Goal: Task Accomplishment & Management: Manage account settings

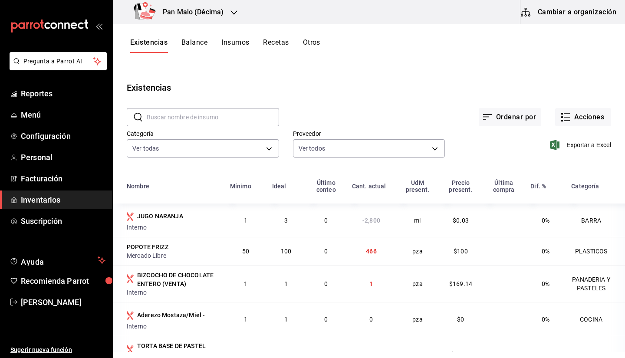
click at [557, 90] on div "Existencias" at bounding box center [369, 87] width 512 height 13
click at [577, 118] on button "Acciones" at bounding box center [583, 117] width 56 height 18
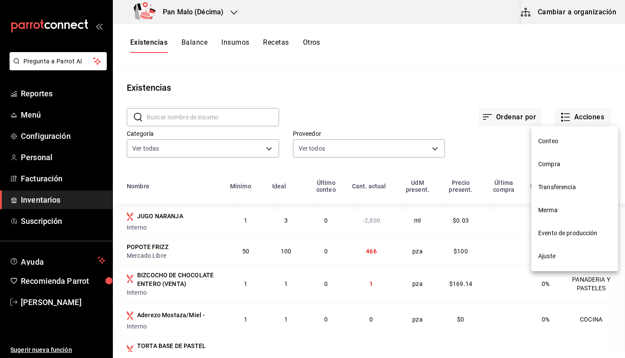
click at [494, 76] on div at bounding box center [312, 179] width 625 height 358
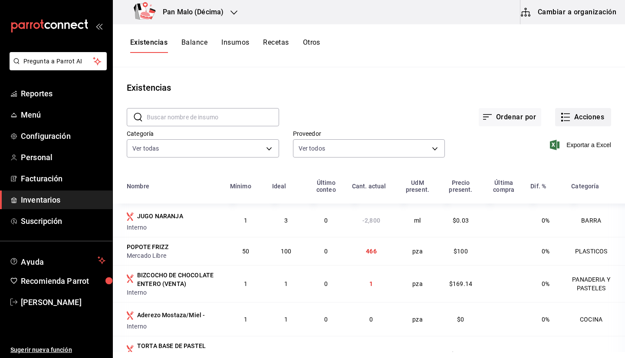
click at [560, 113] on icon "button" at bounding box center [565, 117] width 10 height 10
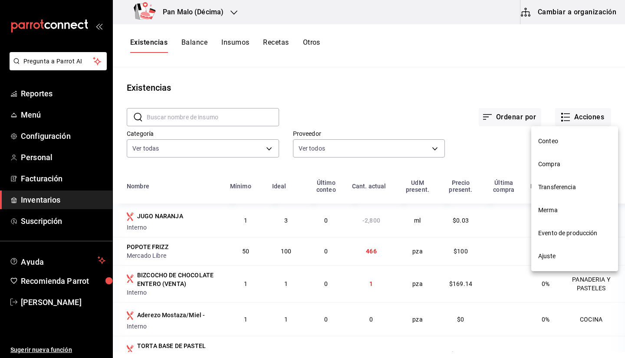
click at [546, 257] on span "Ajuste" at bounding box center [574, 256] width 73 height 9
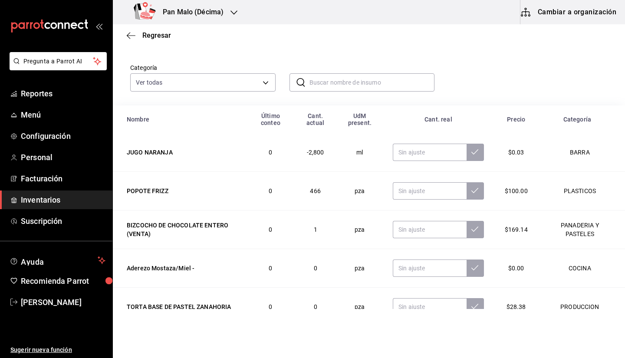
scroll to position [27, 0]
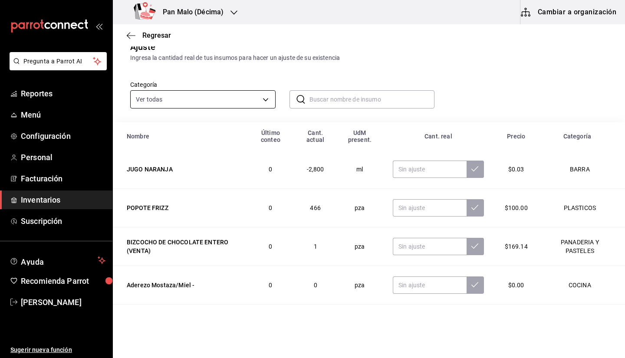
click at [217, 98] on body "Pregunta a Parrot AI Reportes Menú Configuración Personal Facturación Inventari…" at bounding box center [312, 154] width 625 height 309
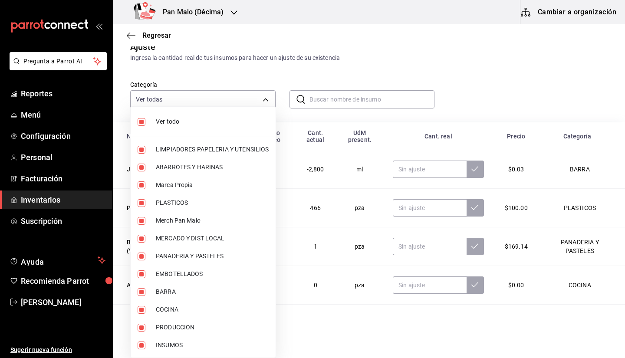
click at [188, 127] on li "Ver todo" at bounding box center [203, 121] width 145 height 23
checkbox input "false"
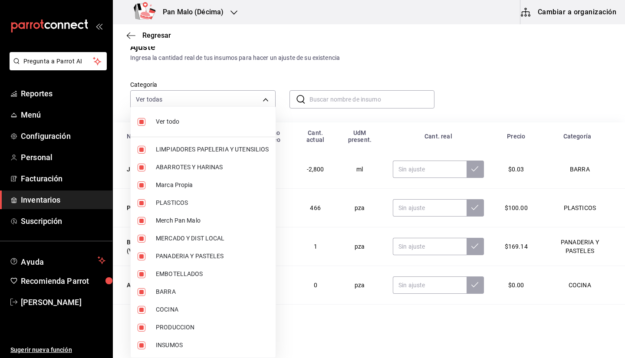
checkbox input "false"
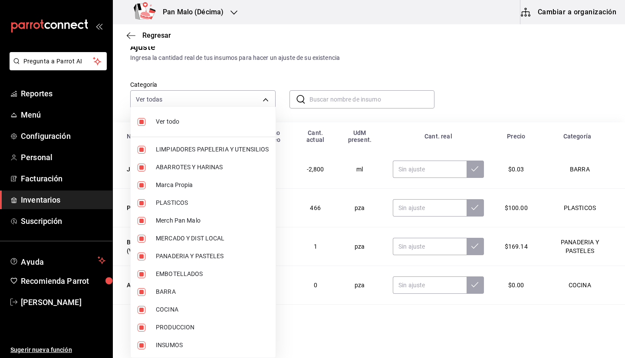
checkbox input "false"
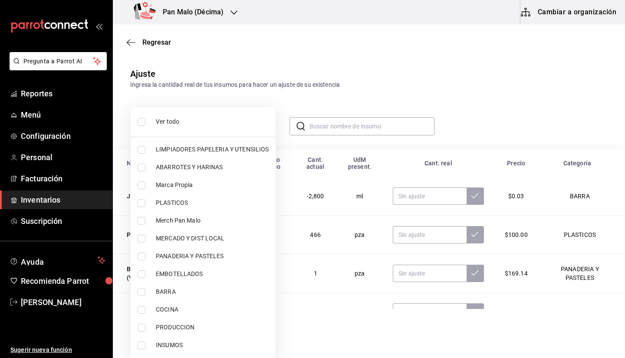
click at [187, 258] on span "PANADERIA Y PASTELES" at bounding box center [212, 256] width 113 height 9
type input "b7fa4d3f-7896-4504-b4eb-29f52eb713d6"
checkbox input "true"
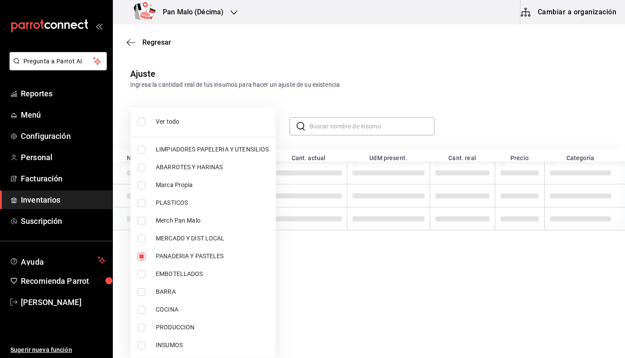
click at [500, 98] on div at bounding box center [312, 179] width 625 height 358
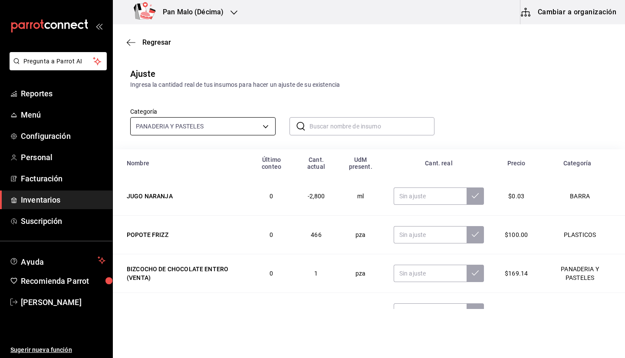
click at [203, 124] on body "Pregunta a Parrot AI Reportes Menú Configuración Personal Facturación Inventari…" at bounding box center [312, 154] width 625 height 309
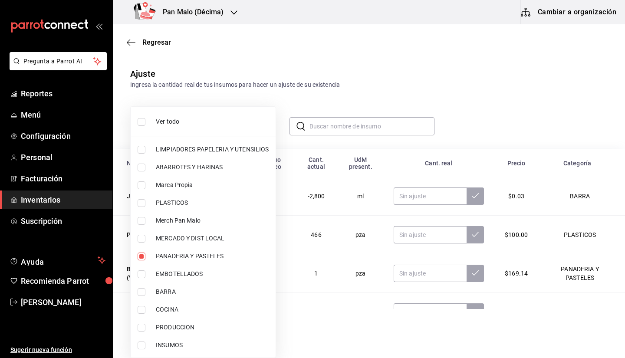
click at [169, 121] on span "Ver todo" at bounding box center [212, 121] width 113 height 9
type input "70f7bd2c-2c71-4982-af5b-371040f86de5,600482d2-c9f1-4907-a3a8-9ec12b879c54,57a97…"
checkbox input "true"
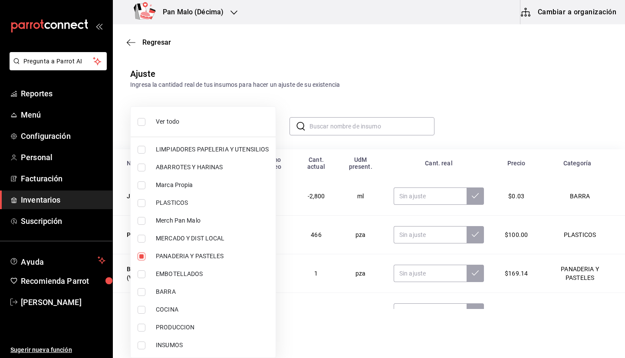
checkbox input "true"
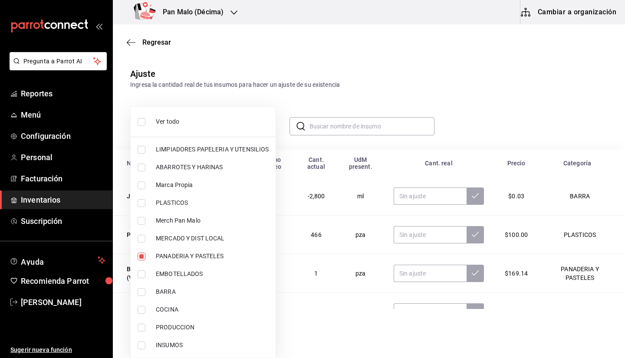
checkbox input "true"
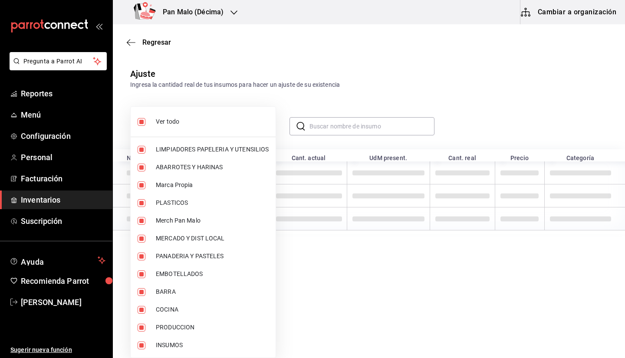
click at [176, 124] on span "Ver todo" at bounding box center [212, 121] width 113 height 9
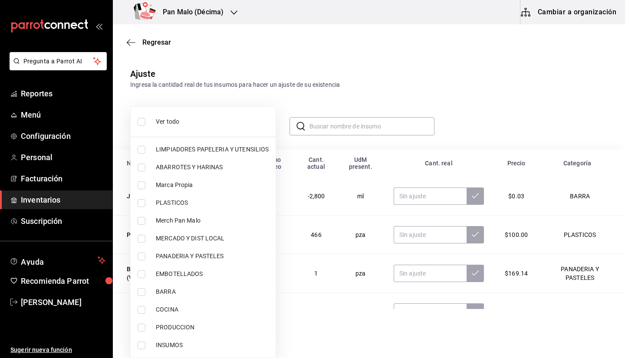
checkbox input "false"
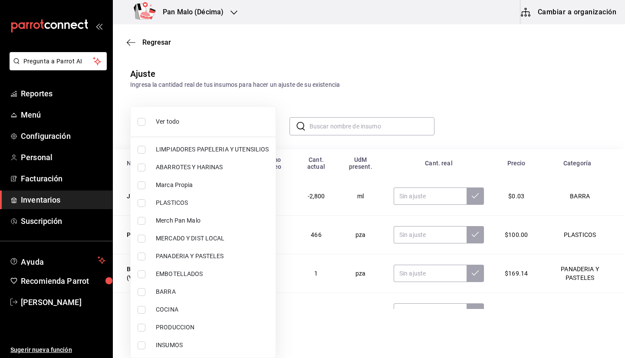
checkbox input "false"
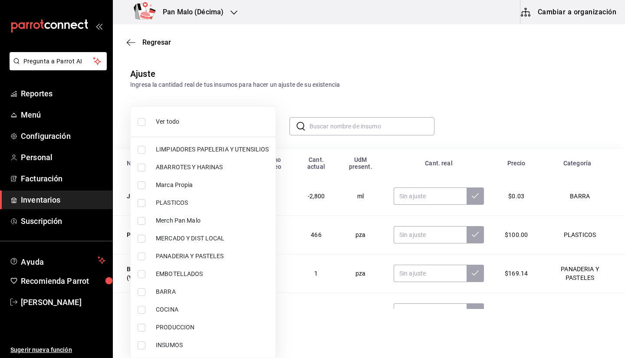
checkbox input "false"
click at [166, 259] on span "PANADERIA Y PASTELES" at bounding box center [212, 256] width 113 height 9
type input "b7fa4d3f-7896-4504-b4eb-29f52eb713d6"
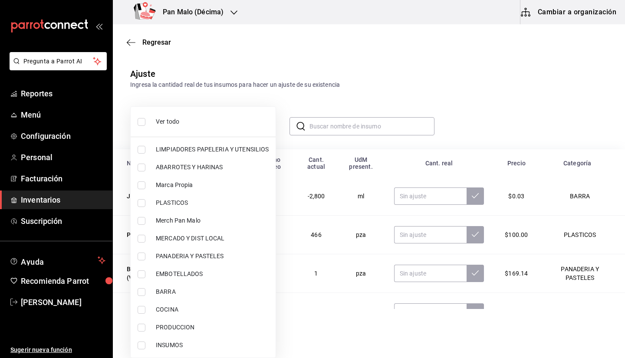
checkbox input "true"
click at [574, 118] on div at bounding box center [312, 179] width 625 height 358
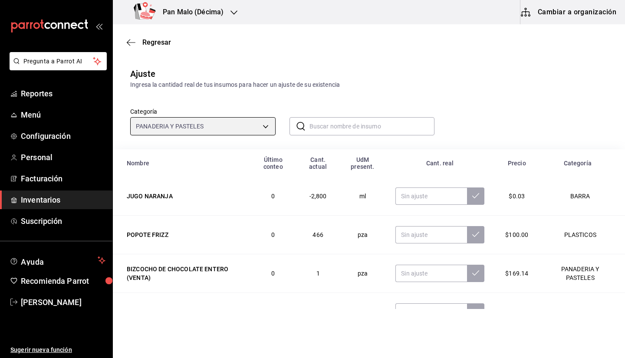
scroll to position [97, 0]
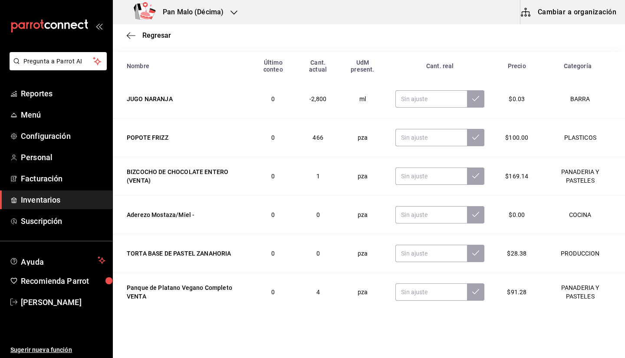
click at [610, 97] on td "BARRA" at bounding box center [581, 99] width 86 height 39
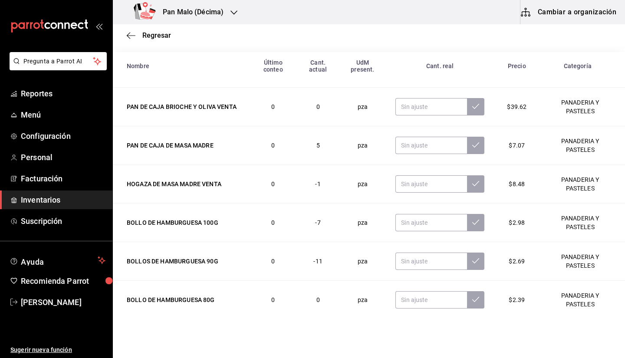
scroll to position [460, 0]
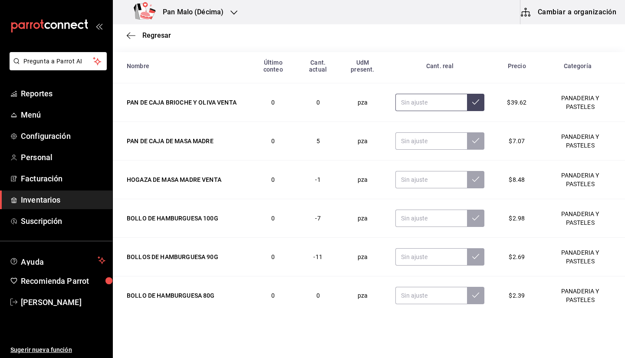
click at [413, 109] on input "text" at bounding box center [431, 102] width 72 height 17
click at [419, 133] on td at bounding box center [440, 141] width 110 height 39
click at [396, 145] on input "text" at bounding box center [431, 140] width 72 height 17
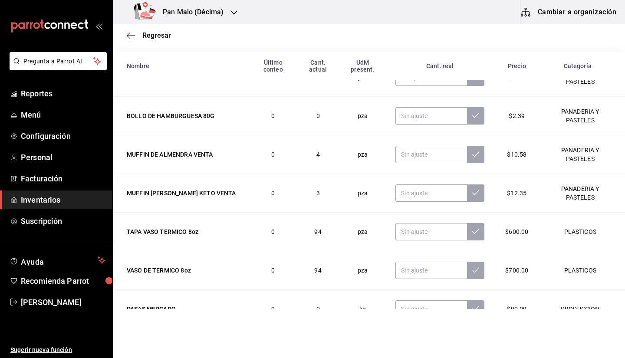
scroll to position [641, 0]
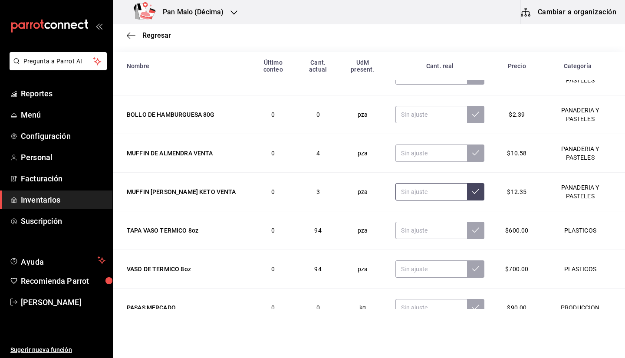
click at [411, 192] on input "text" at bounding box center [431, 191] width 72 height 17
click at [410, 213] on td at bounding box center [440, 230] width 110 height 39
click at [406, 223] on input "text" at bounding box center [431, 230] width 72 height 17
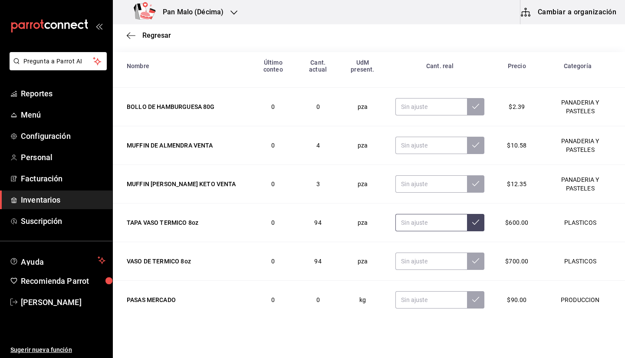
scroll to position [652, 0]
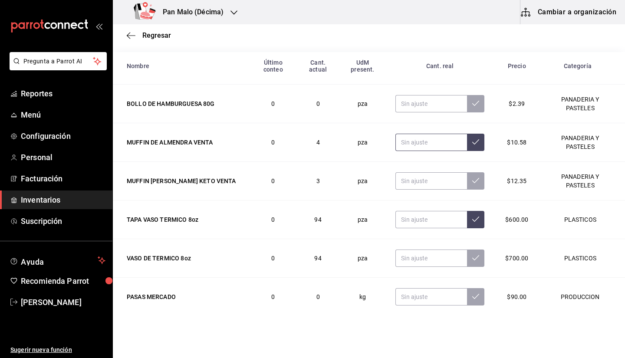
click at [407, 136] on input "text" at bounding box center [431, 142] width 72 height 17
click at [437, 143] on input "text" at bounding box center [431, 142] width 72 height 17
click at [52, 198] on span "Inventarios" at bounding box center [63, 200] width 85 height 12
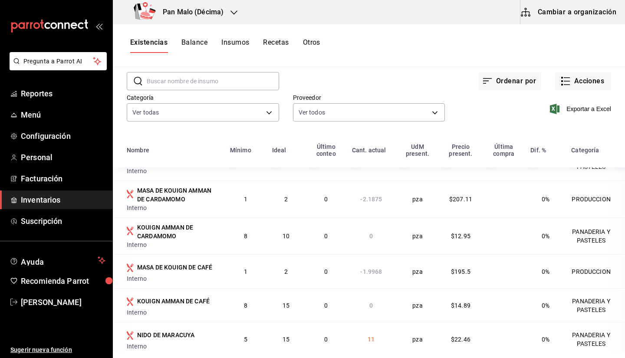
scroll to position [848, 0]
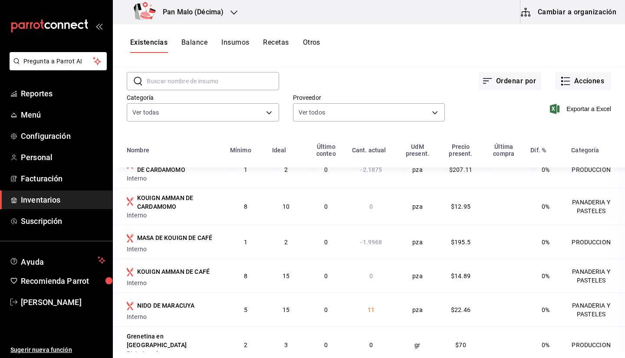
click at [263, 79] on input "text" at bounding box center [213, 80] width 132 height 17
click at [560, 92] on div "Exportar a Excel" at bounding box center [528, 102] width 166 height 44
click at [558, 88] on button "Acciones" at bounding box center [583, 81] width 56 height 18
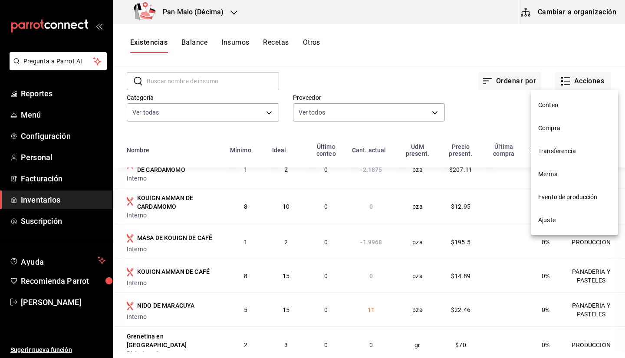
click at [569, 220] on span "Ajuste" at bounding box center [574, 220] width 73 height 9
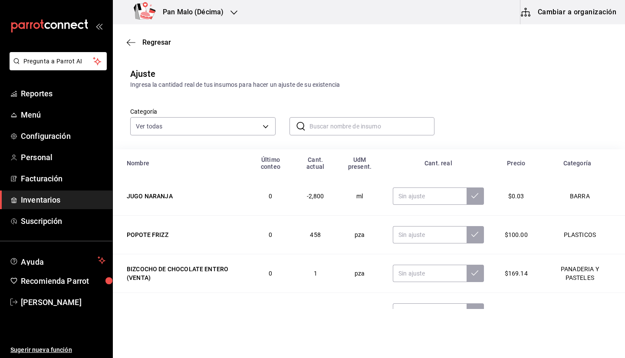
click at [375, 121] on input "text" at bounding box center [371, 126] width 125 height 17
click at [336, 129] on input "text" at bounding box center [371, 126] width 125 height 17
click at [131, 46] on div "Regresar" at bounding box center [369, 42] width 512 height 22
click at [133, 40] on icon "button" at bounding box center [131, 43] width 9 height 8
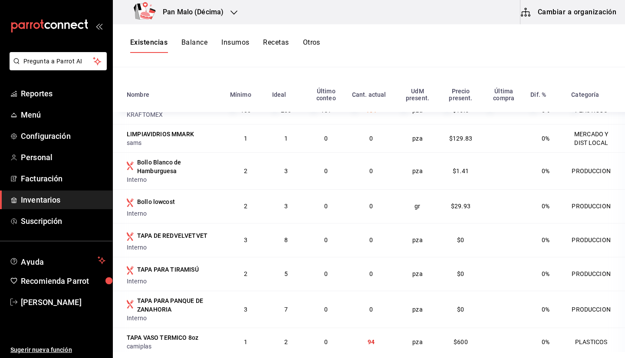
scroll to position [455, 0]
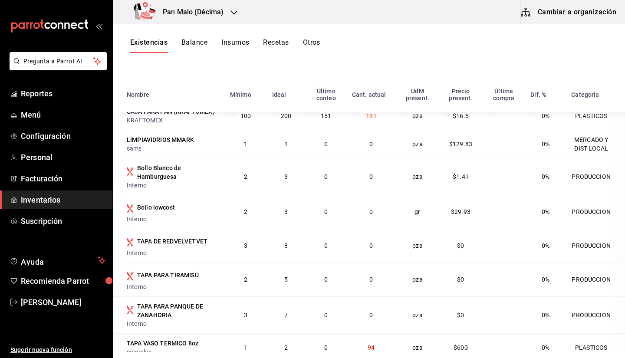
click at [383, 31] on div "Existencias Balance Insumos Recetas Otros" at bounding box center [369, 45] width 512 height 43
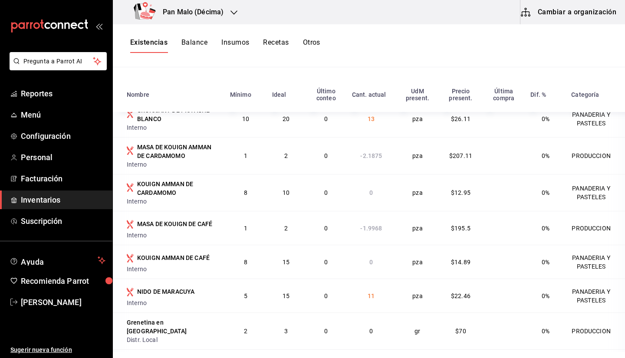
scroll to position [814, 0]
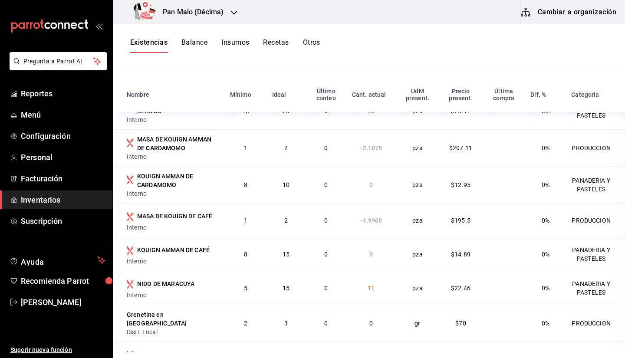
click at [227, 8] on div "Pan Malo (Décima)" at bounding box center [180, 12] width 121 height 24
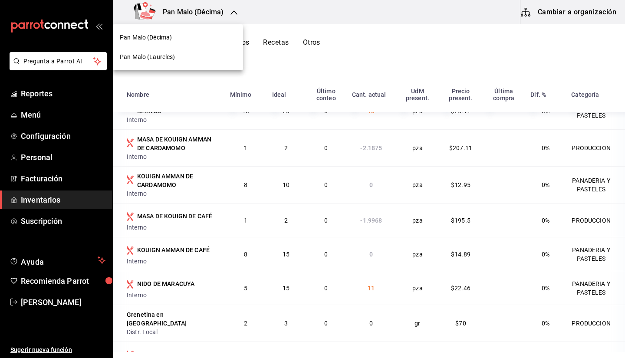
click at [541, 23] on div at bounding box center [312, 179] width 625 height 358
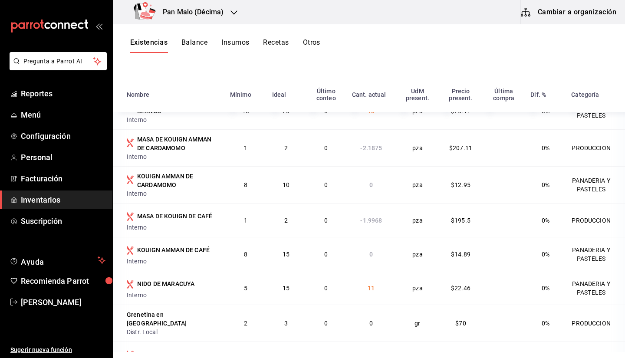
click at [551, 15] on button "Cambiar a organización" at bounding box center [569, 12] width 98 height 24
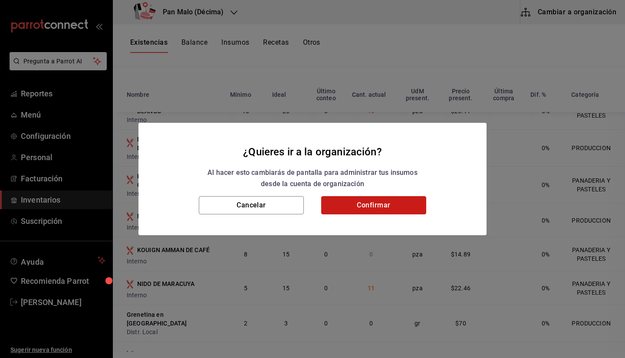
click at [379, 200] on button "Confirmar" at bounding box center [373, 205] width 105 height 18
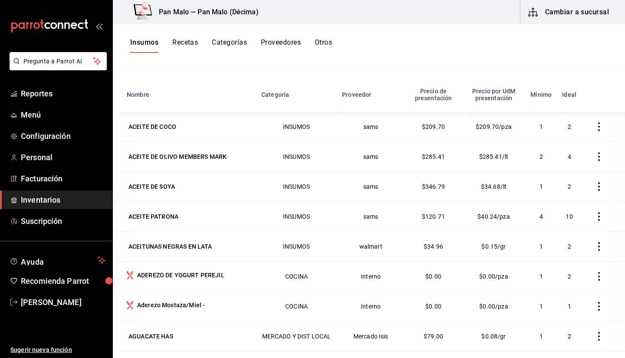
click at [538, 21] on button "Cambiar a sucursal" at bounding box center [569, 12] width 98 height 24
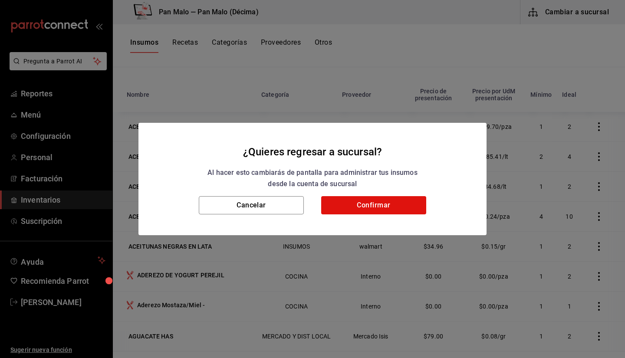
click at [361, 72] on div "¿Quieres regresar a sucursal? Al hacer esto cambiarás de pantalla para administ…" at bounding box center [312, 179] width 625 height 358
click at [272, 202] on button "Cancelar" at bounding box center [251, 205] width 105 height 18
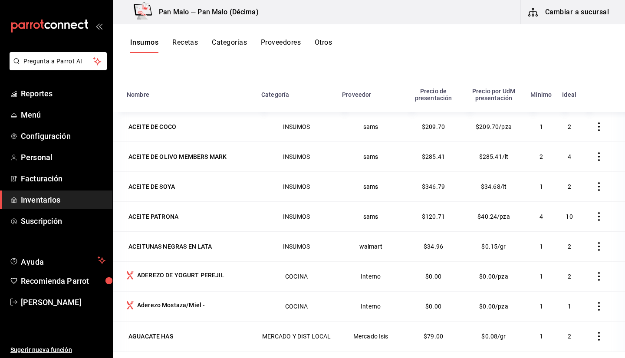
click at [189, 43] on button "Recetas" at bounding box center [185, 45] width 26 height 15
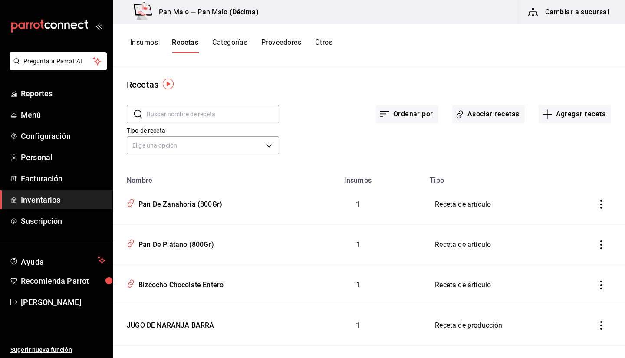
scroll to position [4, 0]
click at [231, 113] on input "text" at bounding box center [213, 113] width 132 height 17
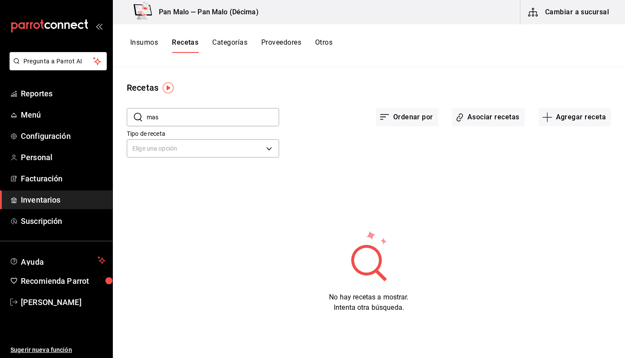
scroll to position [0, 0]
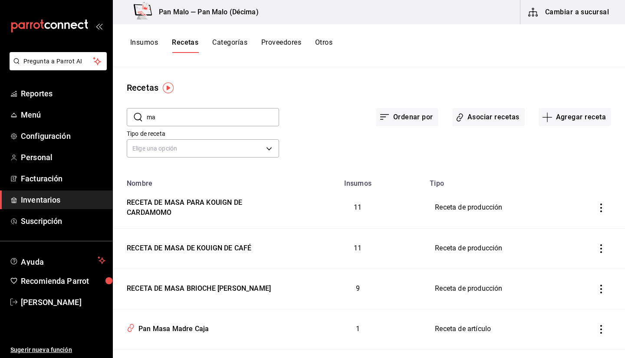
type input "m"
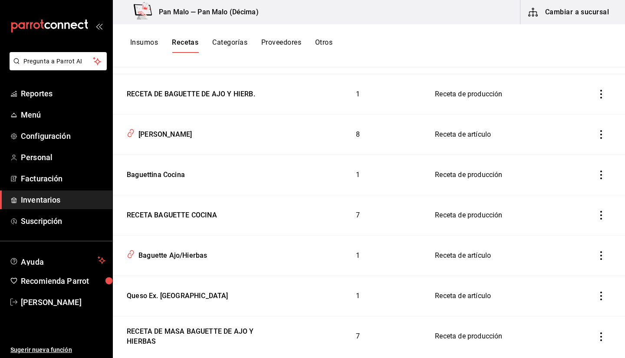
scroll to position [154, 0]
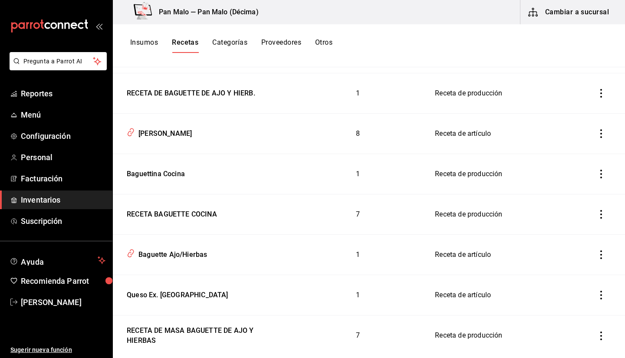
type input "baguet"
click at [489, 210] on td "Receta de producción" at bounding box center [502, 214] width 156 height 40
click at [180, 175] on div "Baguettina Cocina" at bounding box center [154, 172] width 62 height 13
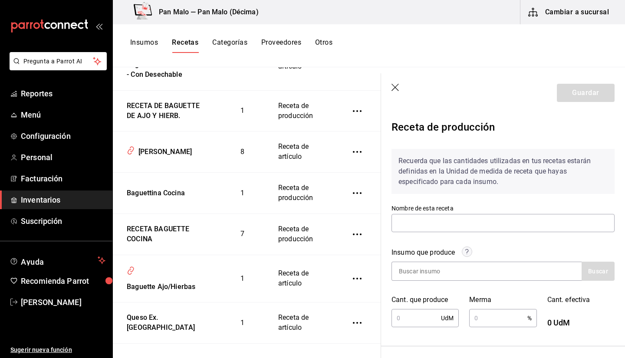
type input "Baguettina Cocina"
type input "1"
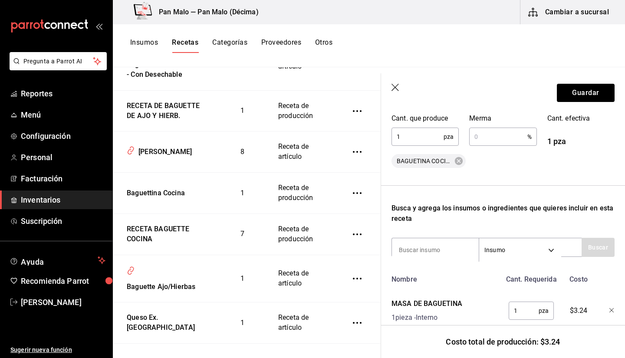
scroll to position [209, 0]
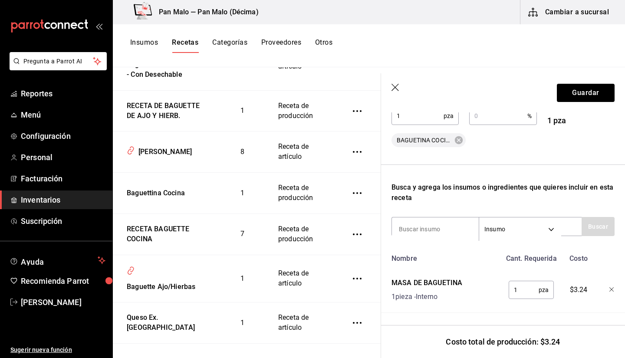
click at [395, 87] on icon "button" at bounding box center [394, 87] width 7 height 7
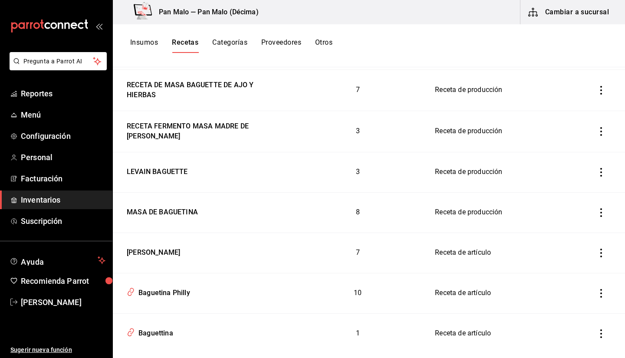
scroll to position [407, 0]
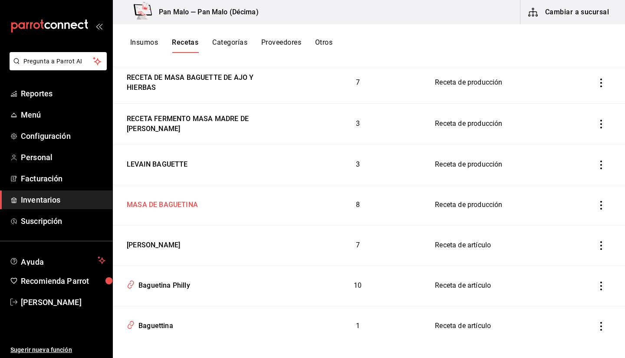
click at [213, 203] on div "MASA DE BAGUETINA" at bounding box center [201, 203] width 157 height 13
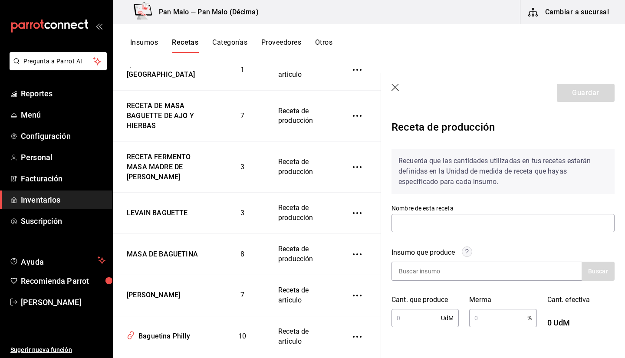
type input "MASA DE BAGUETINA"
type input "1"
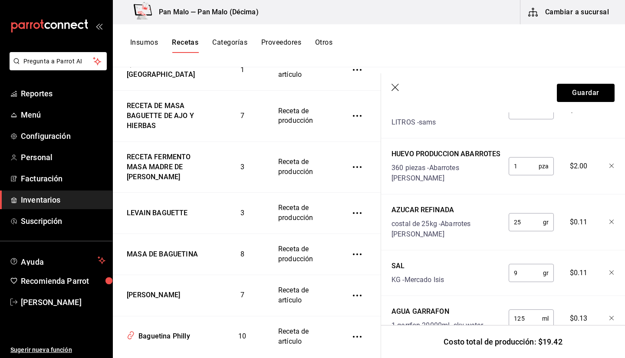
scroll to position [538, 0]
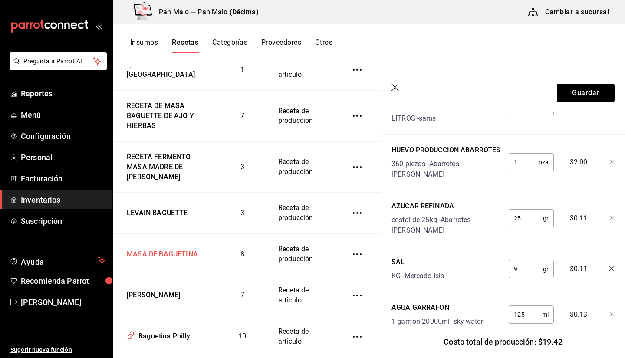
click at [153, 259] on div "MASA DE BAGUETINA" at bounding box center [160, 252] width 75 height 13
click at [131, 259] on div "MASA DE BAGUETINA" at bounding box center [160, 252] width 75 height 13
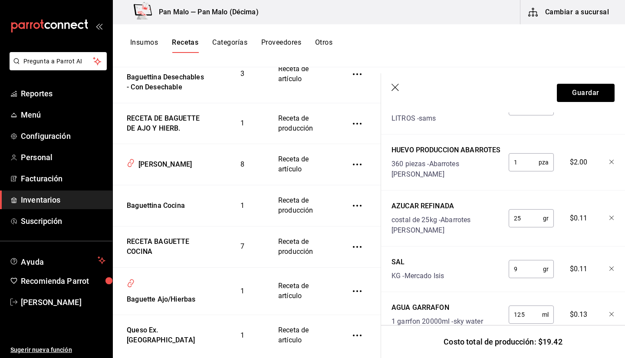
scroll to position [141, 0]
click at [135, 212] on div "Baguettina Cocina" at bounding box center [154, 204] width 62 height 13
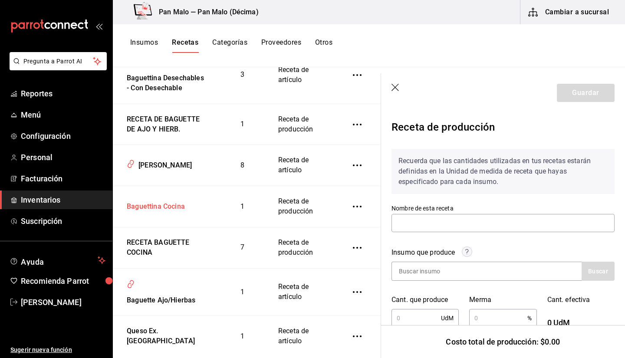
type input "Baguettina Cocina"
type input "1"
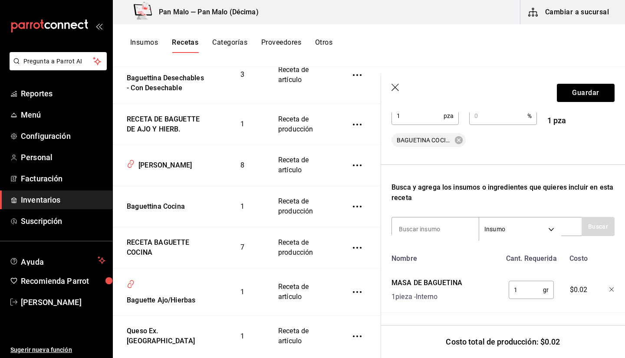
scroll to position [208, 0]
click at [518, 282] on input "1" at bounding box center [525, 289] width 34 height 17
type input "140"
click at [578, 98] on button "Guardar" at bounding box center [586, 93] width 58 height 18
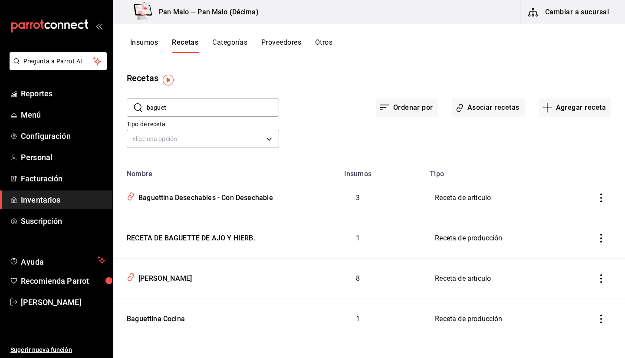
scroll to position [7, 0]
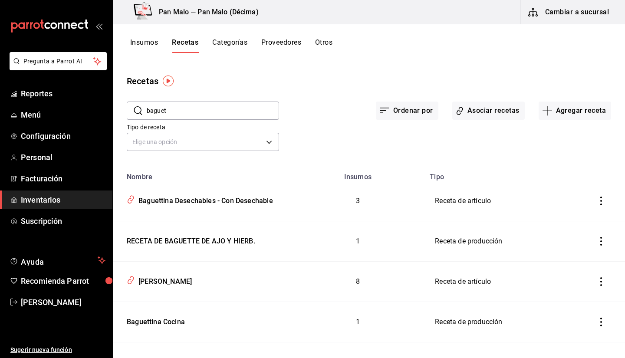
click at [240, 109] on input "baguet" at bounding box center [213, 110] width 132 height 17
click at [313, 94] on div "Ordenar por Asociar recetas Agregar receta" at bounding box center [445, 104] width 332 height 32
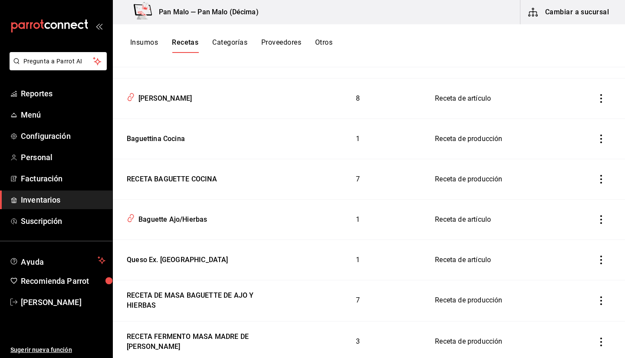
scroll to position [188, 0]
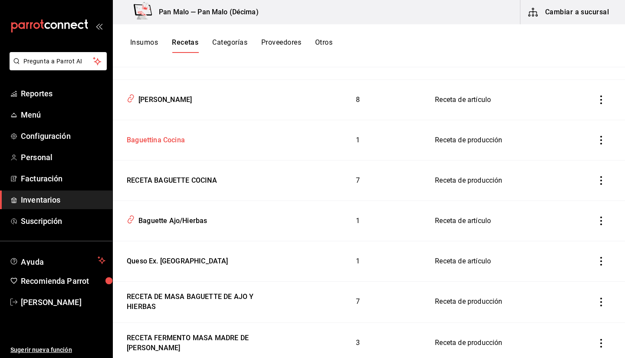
click at [273, 143] on div "Baguettina Cocina" at bounding box center [201, 138] width 157 height 13
type input "Baguettina Cocina"
type input "1"
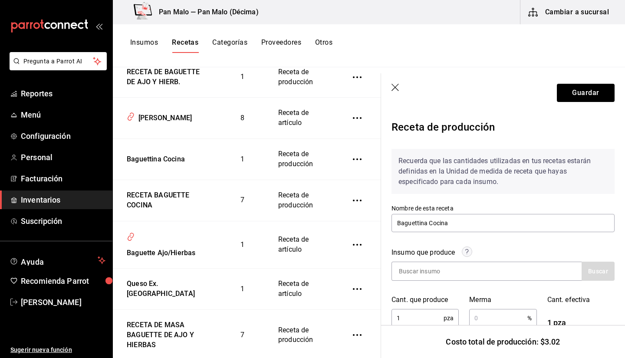
click at [400, 88] on icon "button" at bounding box center [395, 88] width 9 height 9
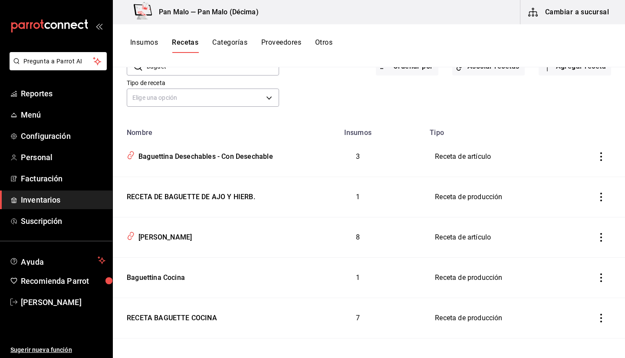
scroll to position [70, 0]
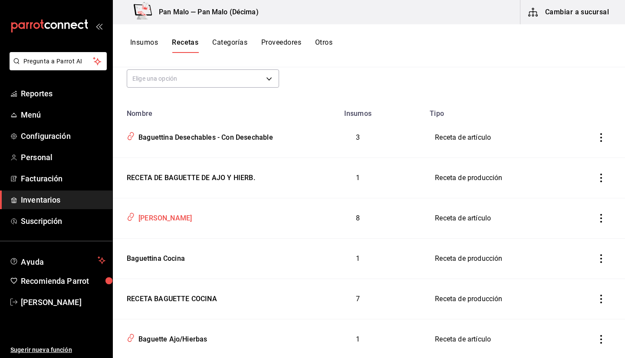
click at [203, 212] on div "[PERSON_NAME]" at bounding box center [201, 216] width 157 height 16
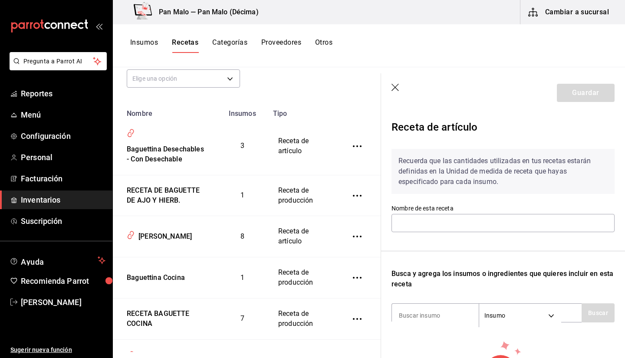
type input "[PERSON_NAME]"
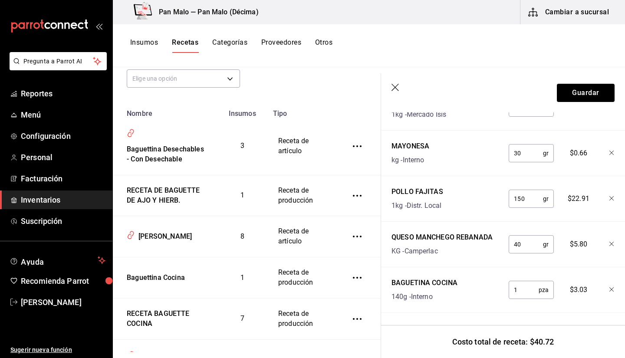
scroll to position [298, 0]
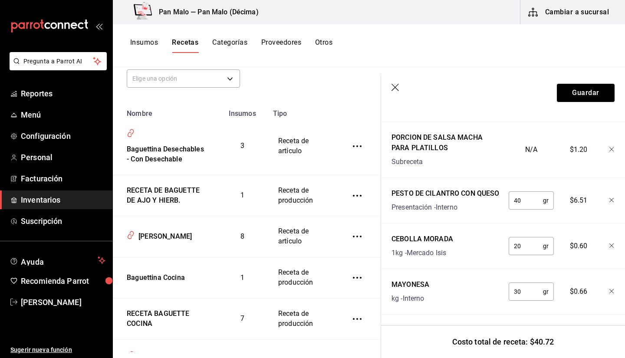
click at [395, 87] on icon "button" at bounding box center [394, 87] width 7 height 7
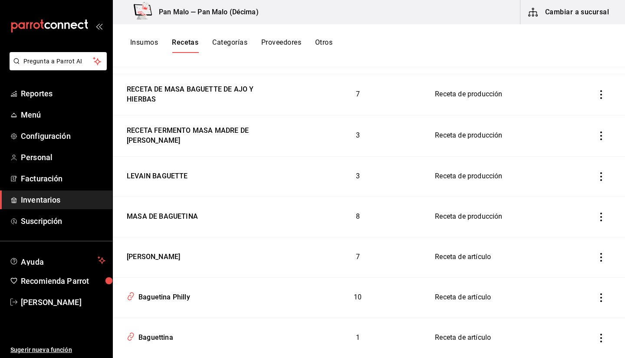
scroll to position [419, 0]
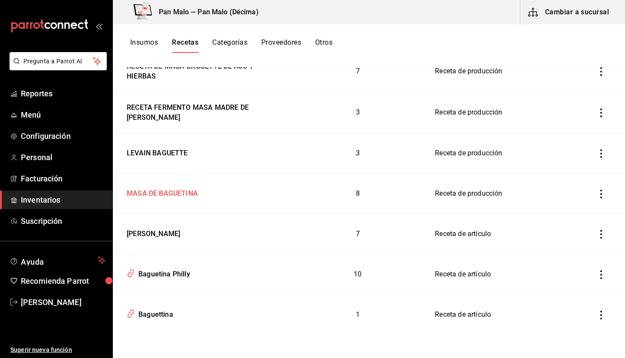
click at [182, 194] on div "MASA DE BAGUETINA" at bounding box center [160, 191] width 75 height 13
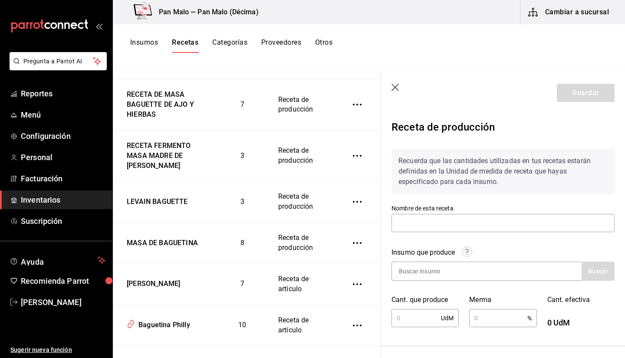
type input "MASA DE BAGUETINA"
type input "1"
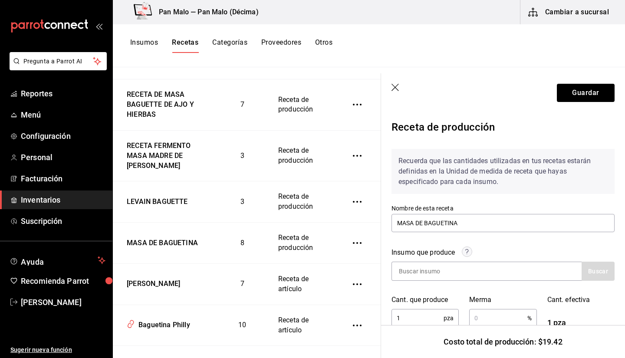
click at [401, 92] on header "Guardar" at bounding box center [503, 92] width 244 height 39
click at [396, 88] on icon "button" at bounding box center [395, 88] width 9 height 9
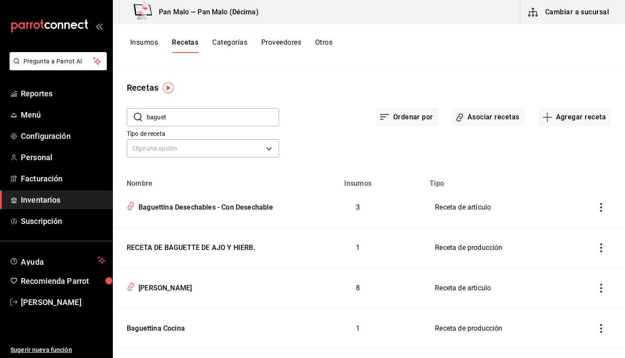
click at [204, 122] on input "baguet" at bounding box center [213, 116] width 132 height 17
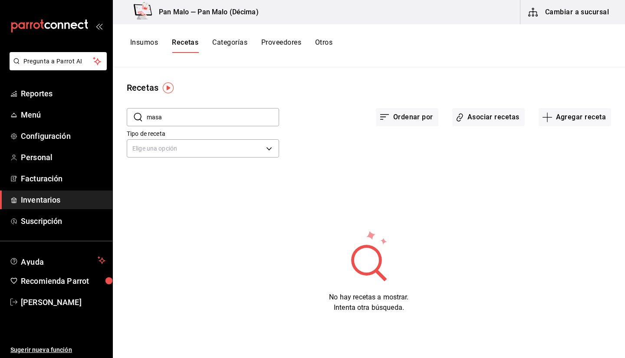
type input "masa"
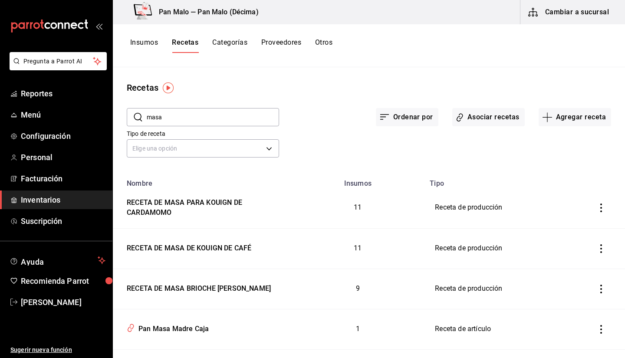
click at [312, 99] on div "Ordenar por Asociar recetas Agregar receta" at bounding box center [445, 110] width 332 height 32
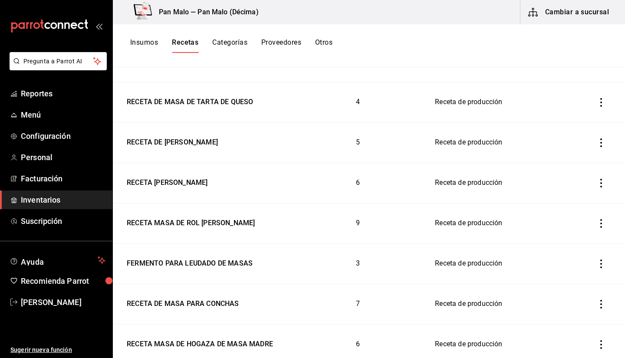
scroll to position [592, 0]
click at [157, 172] on td "RECETA [PERSON_NAME]" at bounding box center [202, 182] width 178 height 40
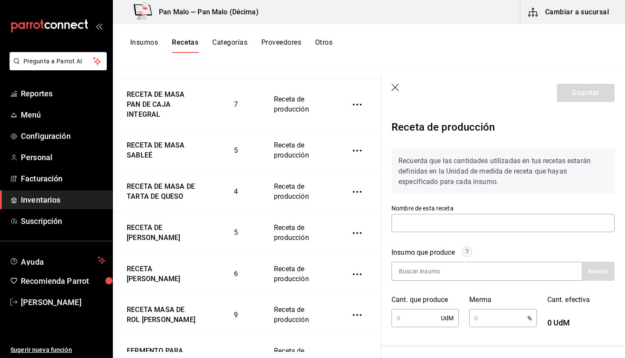
type input "RECETA [PERSON_NAME]"
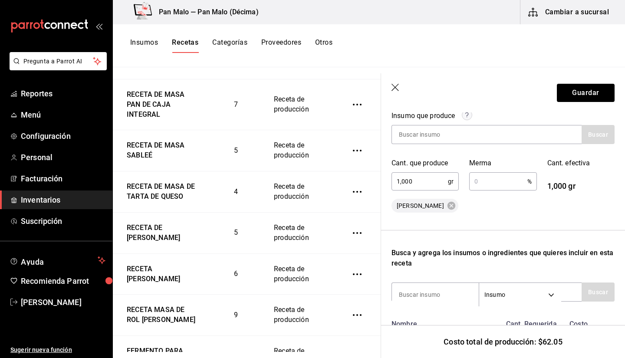
scroll to position [126, 0]
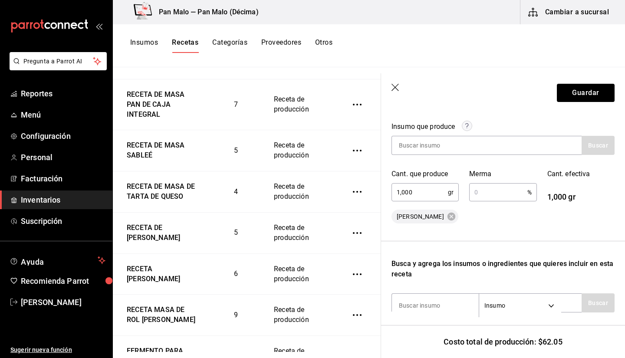
click at [422, 193] on input "1,000" at bounding box center [419, 192] width 56 height 17
type input "1"
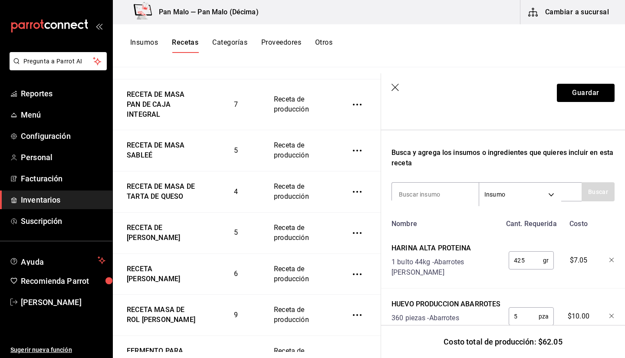
scroll to position [202, 0]
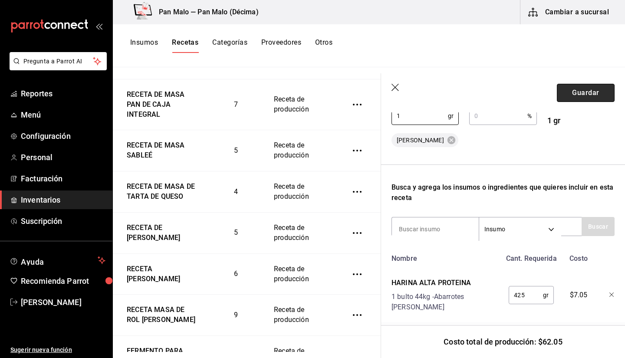
click at [583, 96] on button "Guardar" at bounding box center [586, 93] width 58 height 18
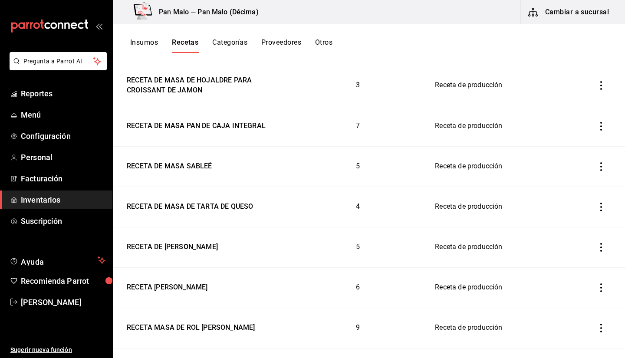
scroll to position [485, 0]
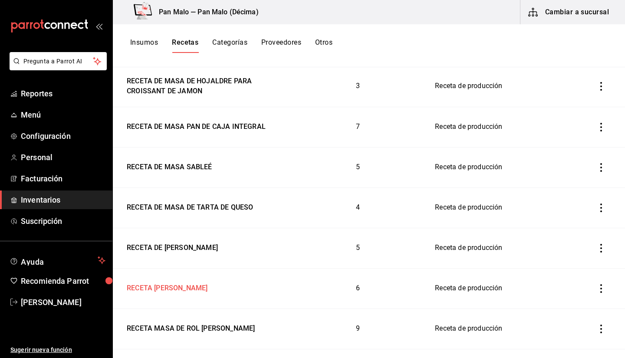
drag, startPoint x: 199, startPoint y: 294, endPoint x: 154, endPoint y: 284, distance: 45.3
click at [154, 284] on div "RECETA [PERSON_NAME]" at bounding box center [165, 286] width 84 height 13
type input "RECETA [PERSON_NAME]"
type input "1"
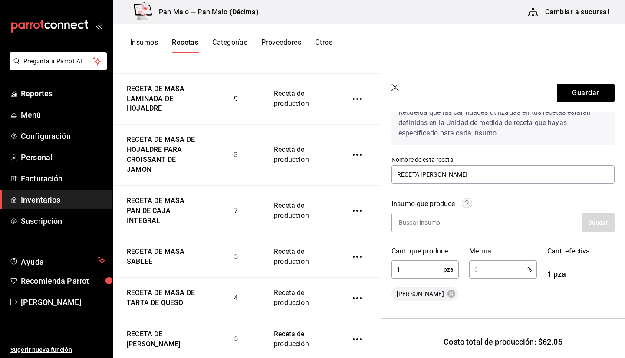
scroll to position [28, 0]
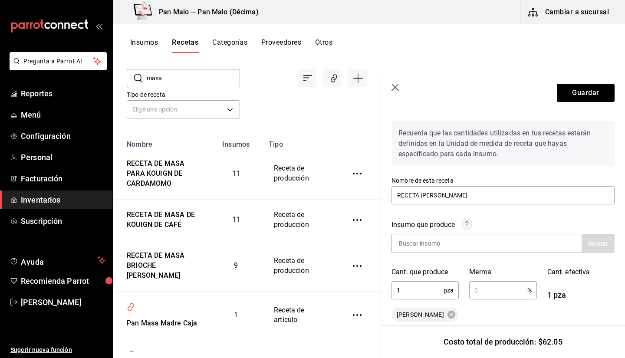
scroll to position [0, 0]
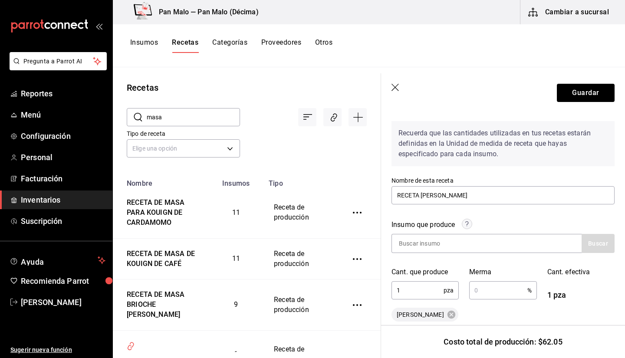
click at [172, 125] on input "masa" at bounding box center [193, 116] width 93 height 17
type input "brioche"
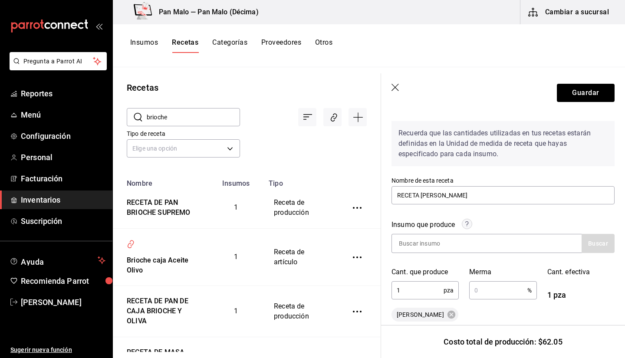
click at [200, 116] on input "brioche" at bounding box center [193, 116] width 93 height 17
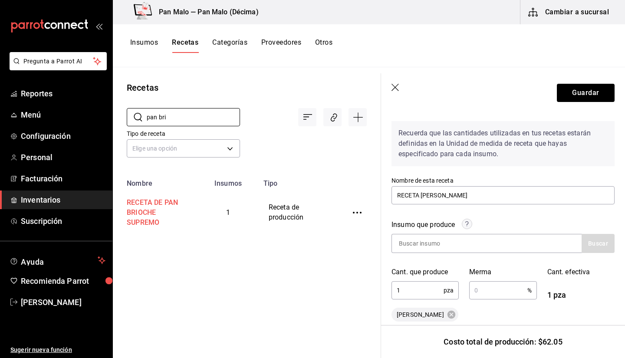
type input "pan bri"
click at [164, 203] on div "RECETA DE PAN BRIOCHE SUPREMO" at bounding box center [155, 210] width 64 height 33
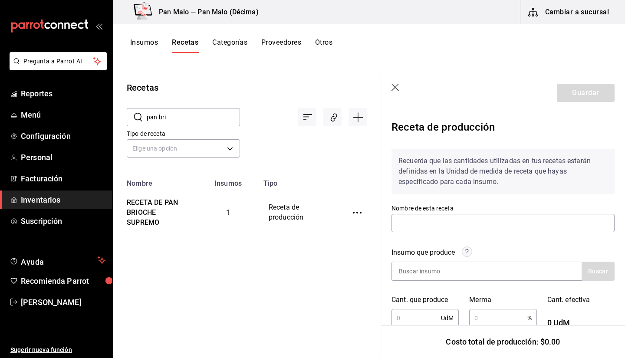
type input "RECETA DE PAN BRIOCHE SUPREMO"
type input "1"
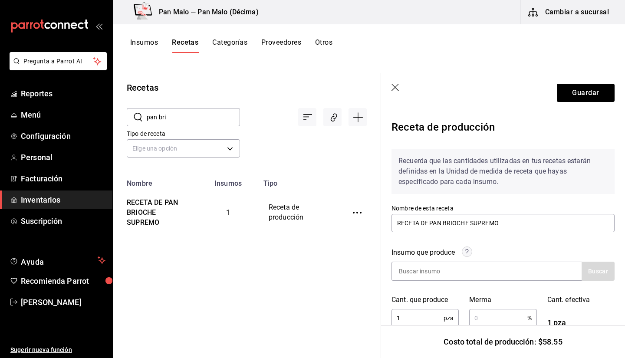
scroll to position [0, 7]
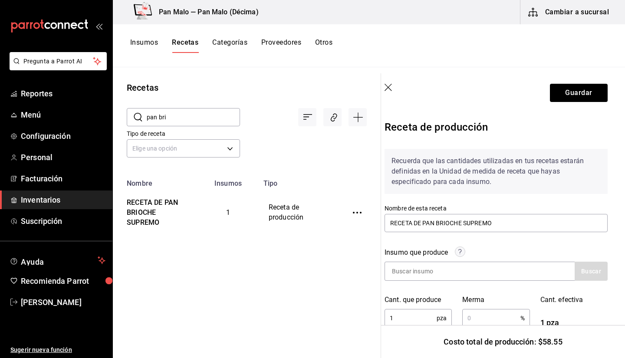
drag, startPoint x: 617, startPoint y: 146, endPoint x: 623, endPoint y: 200, distance: 54.1
click at [623, 200] on section "Guardar Receta de producción Recuerda que las cantidades utilizadas en tus rece…" at bounding box center [503, 215] width 244 height 285
click at [202, 116] on input "pan bri" at bounding box center [193, 116] width 93 height 17
type input "p"
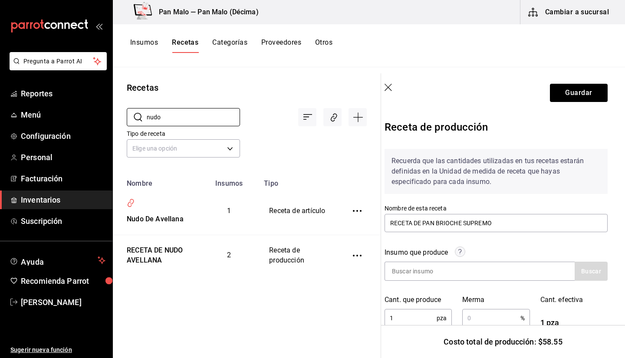
type input "nudo"
click at [207, 308] on div "Recetas ​ nudo ​ Tipo de receta Elige una opción default Nombre Insumos Tipo Nu…" at bounding box center [247, 209] width 268 height 285
click at [163, 258] on div "RECETA DE NUDO AVELLANA" at bounding box center [156, 253] width 66 height 23
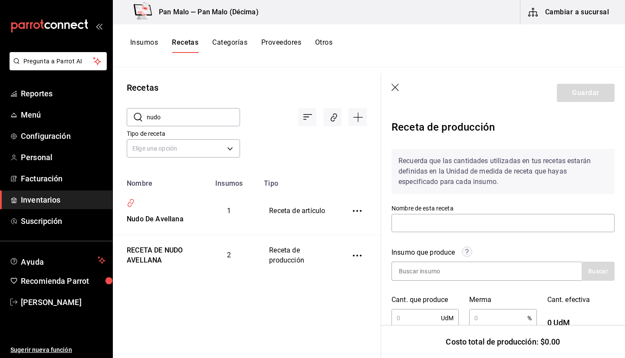
type input "RECETA DE NUDO AVELLANA"
type input "1"
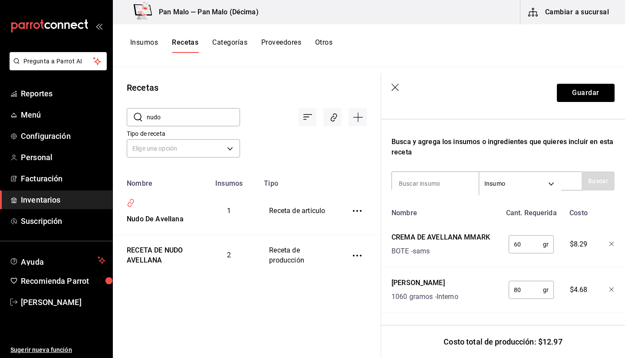
scroll to position [246, 0]
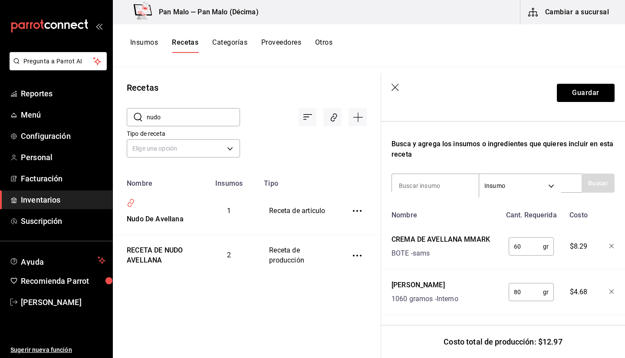
click at [193, 111] on input "nudo" at bounding box center [193, 116] width 93 height 17
click at [203, 114] on input "nudo" at bounding box center [193, 116] width 93 height 17
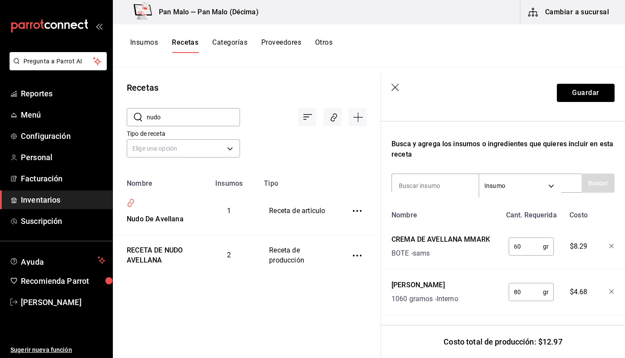
click at [203, 114] on input "nudo" at bounding box center [193, 116] width 93 height 17
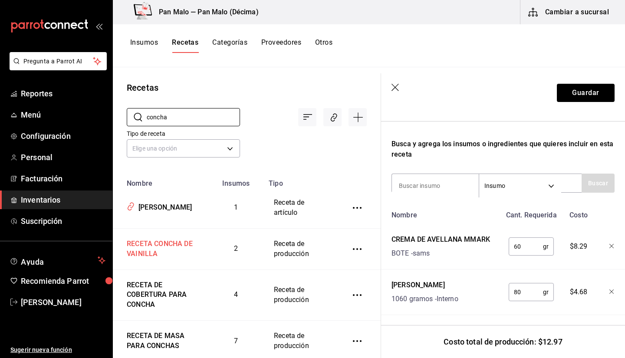
type input "concha"
click at [164, 233] on td "RECETA CONCHA DE VAINILLA" at bounding box center [160, 248] width 95 height 41
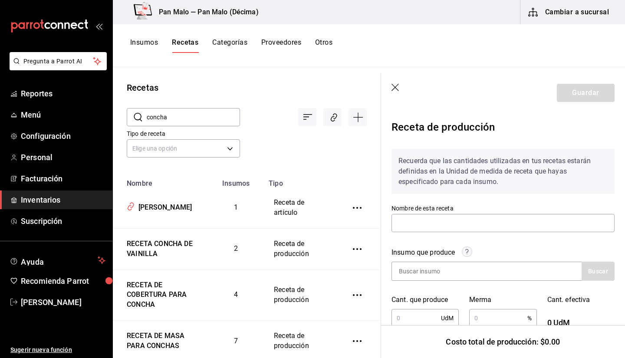
type input "RECETA CONCHA DE VAINILLA"
type input "1"
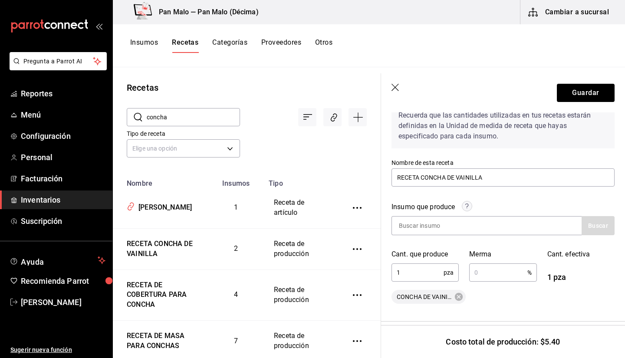
scroll to position [26, 0]
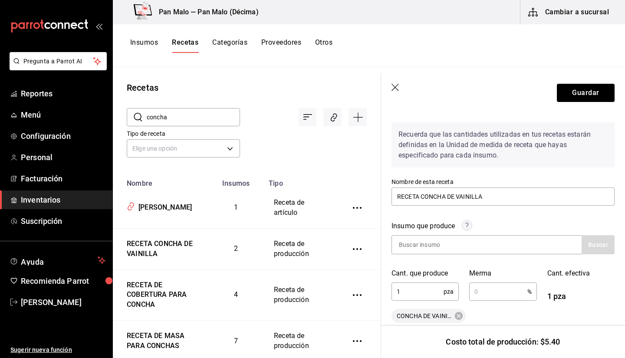
click at [202, 115] on input "concha" at bounding box center [193, 116] width 93 height 17
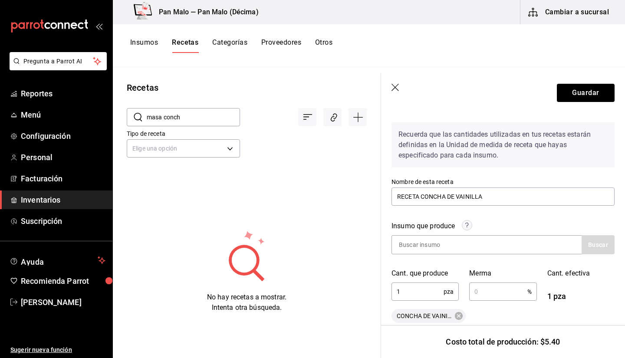
click at [240, 94] on div at bounding box center [303, 110] width 127 height 32
click at [196, 119] on input "masa conch" at bounding box center [193, 116] width 93 height 17
click at [192, 119] on input "masa" at bounding box center [193, 116] width 93 height 17
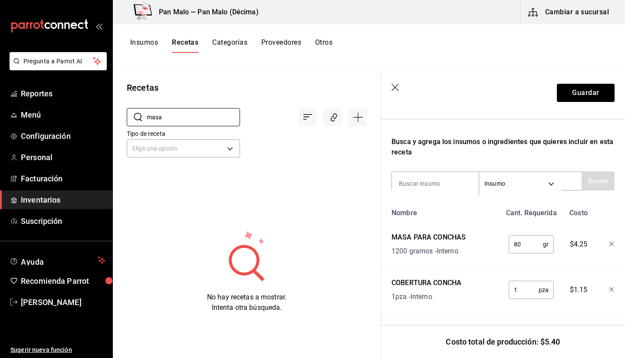
scroll to position [247, 0]
type input "masa"
click at [565, 95] on button "Guardar" at bounding box center [586, 93] width 58 height 18
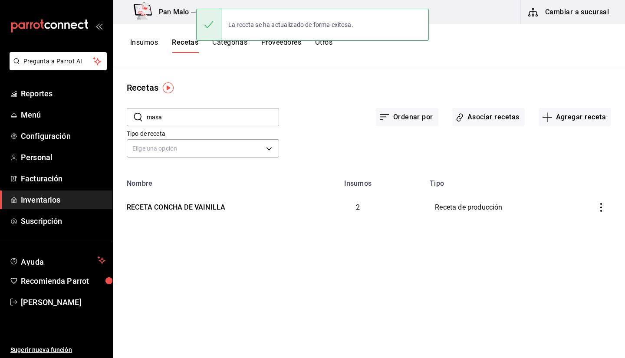
click at [189, 120] on input "masa" at bounding box center [213, 116] width 132 height 17
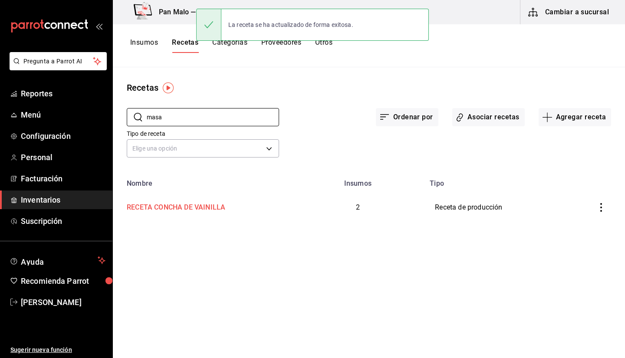
click at [163, 227] on td "RECETA CONCHA DE VAINILLA" at bounding box center [202, 207] width 178 height 40
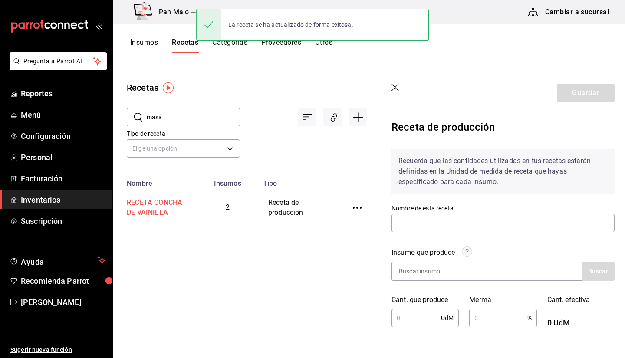
type input "RECETA CONCHA DE VAINILLA"
type input "1"
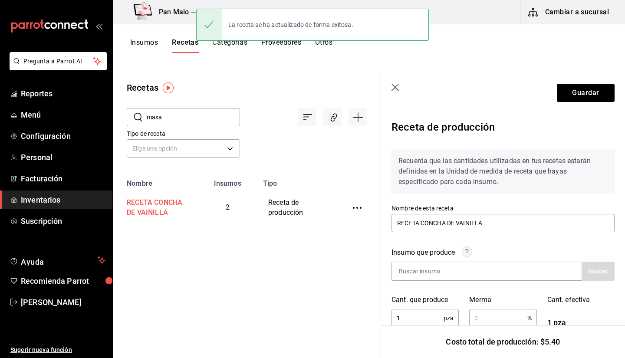
click at [166, 217] on div "RECETA CONCHA DE VAINILLA" at bounding box center [154, 205] width 63 height 23
click at [185, 112] on input "masa" at bounding box center [193, 116] width 93 height 17
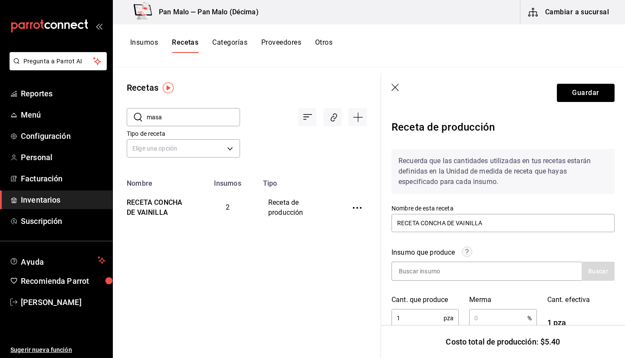
click at [185, 112] on input "masa" at bounding box center [193, 116] width 93 height 17
type input "masa"
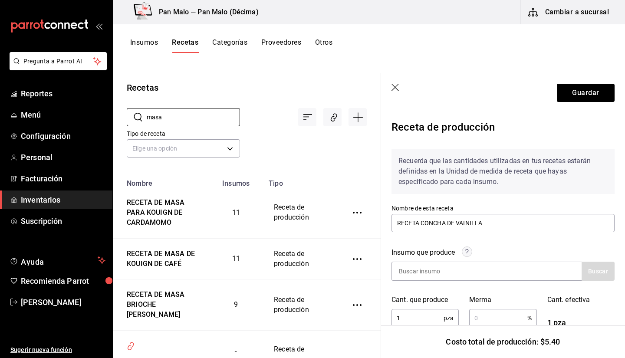
click at [282, 131] on div "Tipo de receta Elige una opción default" at bounding box center [240, 136] width 254 height 48
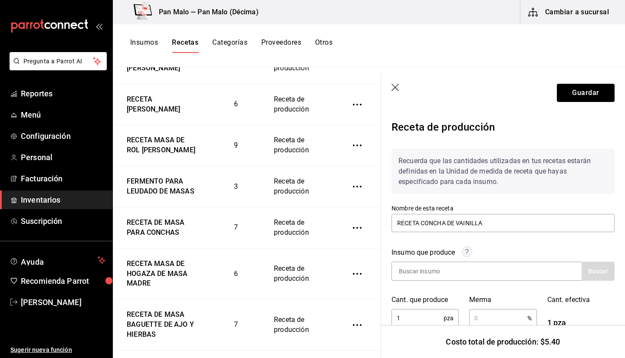
scroll to position [763, 0]
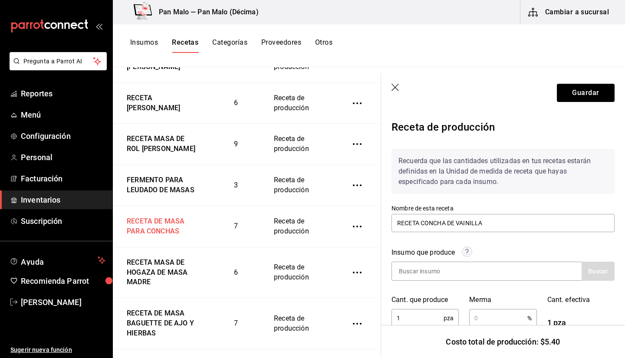
click at [169, 236] on div "RECETA DE MASA PARA CONCHAS" at bounding box center [160, 224] width 75 height 23
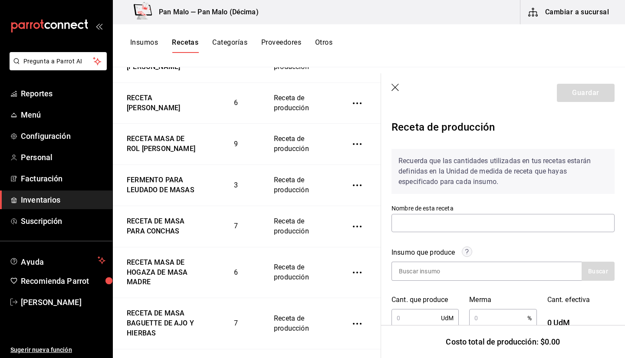
type input "RECETA DE MASA PARA CONCHAS"
type input "1"
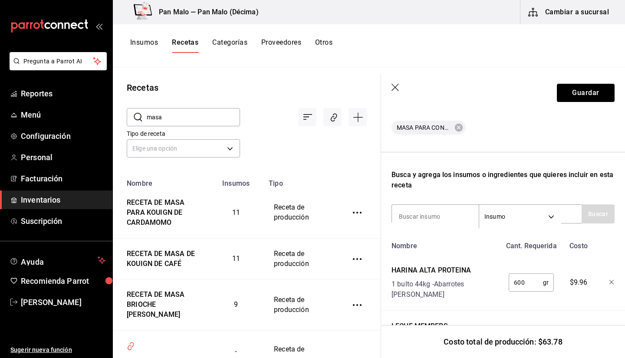
click at [147, 124] on input "masa" at bounding box center [193, 116] width 93 height 17
click at [156, 121] on input "masa" at bounding box center [193, 116] width 93 height 17
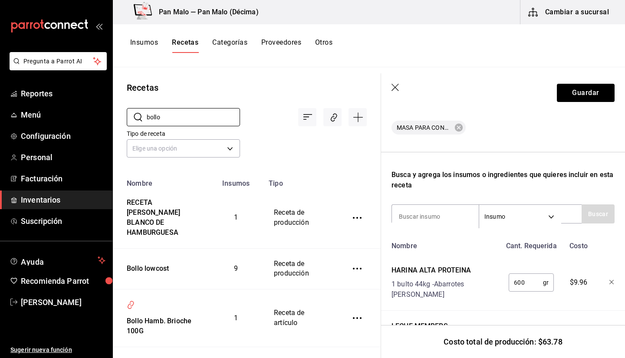
type input "bollo"
click at [255, 87] on div "Recetas" at bounding box center [247, 87] width 268 height 13
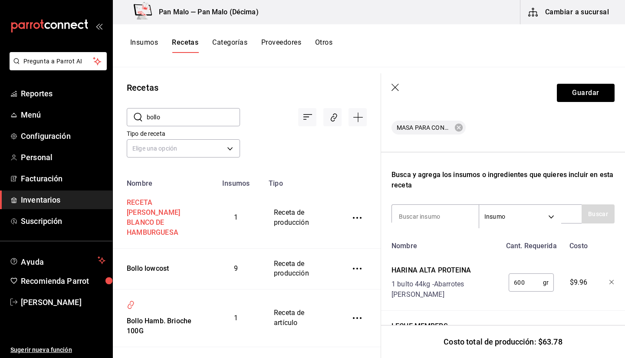
click at [185, 210] on div "RECETA [PERSON_NAME] BLANCO DE HAMBURGUESA" at bounding box center [160, 215] width 75 height 43
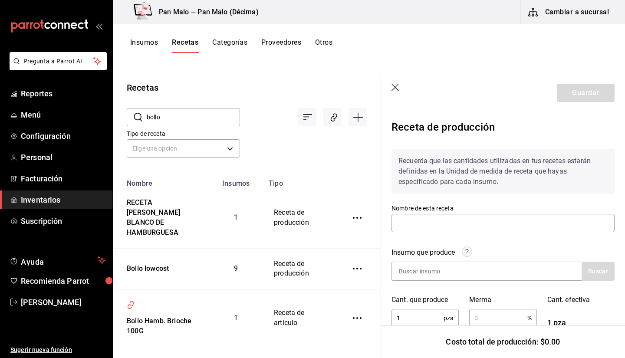
type input "RECETA [PERSON_NAME] BLANCO DE HAMBURGUESA"
type input "1"
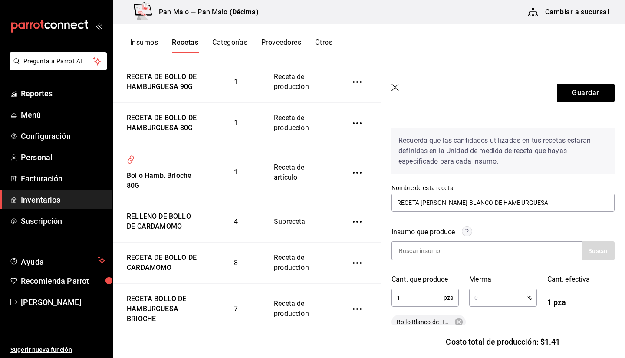
scroll to position [403, 0]
click at [180, 307] on div "RECETA BOLLO DE HAMBURGUESA BRIOCHE" at bounding box center [160, 307] width 75 height 33
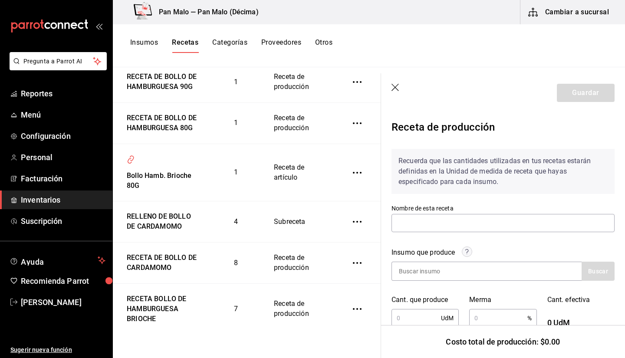
type input "RECETA BOLLO DE HAMBURGUESA BRIOCHE"
type input "1"
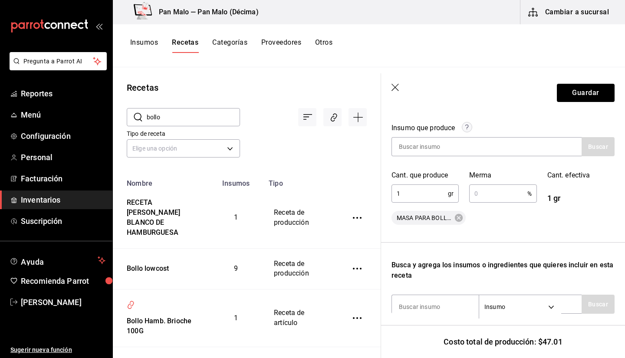
click at [167, 116] on input "bollo" at bounding box center [193, 116] width 93 height 17
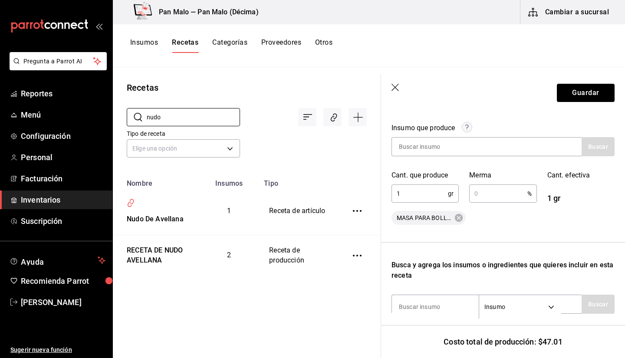
type input "nudo"
click at [284, 73] on div "Recetas ​ nudo ​ Tipo de receta Elige una opción default Nombre Insumos Tipo Nu…" at bounding box center [247, 209] width 268 height 285
click at [165, 259] on div "RECETA DE NUDO AVELLANA" at bounding box center [156, 253] width 66 height 23
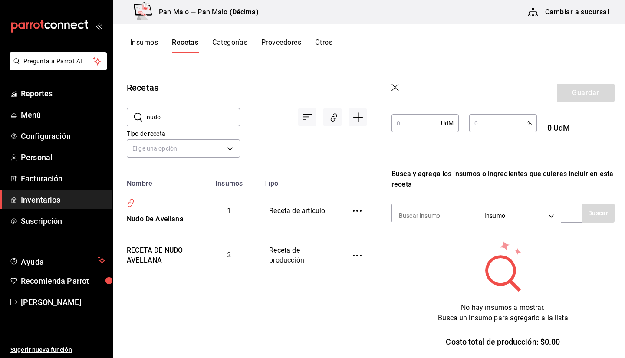
type input "RECETA DE NUDO AVELLANA"
type input "1"
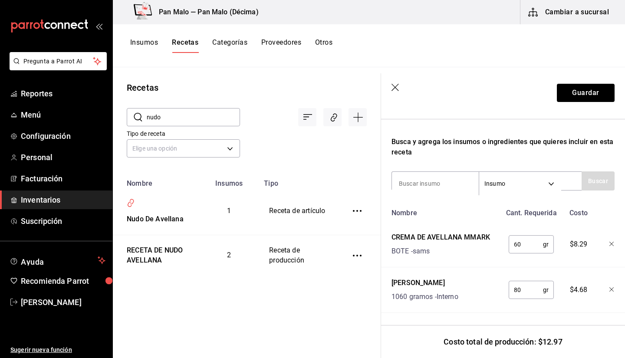
scroll to position [244, 0]
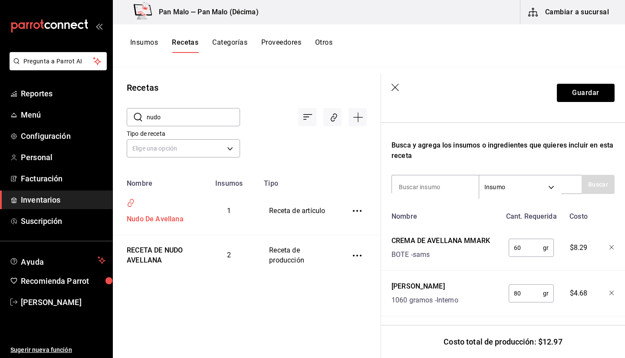
click at [177, 218] on div "Nudo De Avellana" at bounding box center [153, 217] width 60 height 13
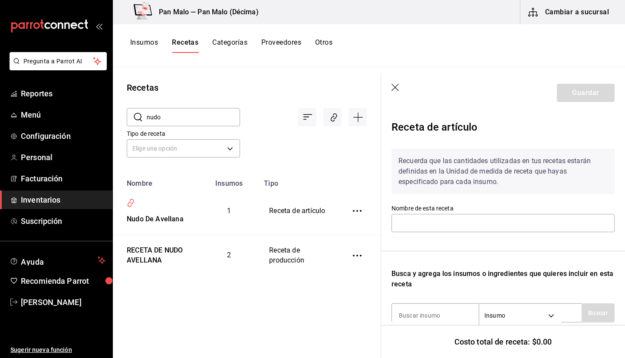
type input "Nudo De Avellana"
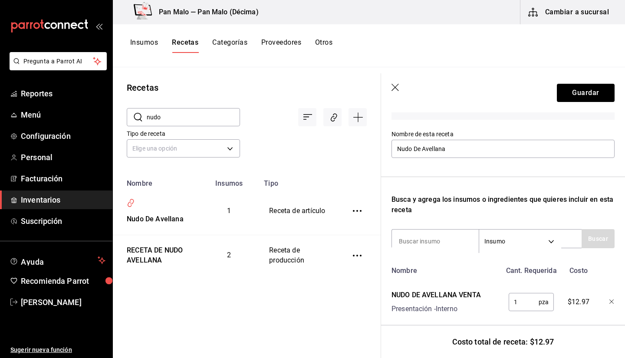
scroll to position [93, 0]
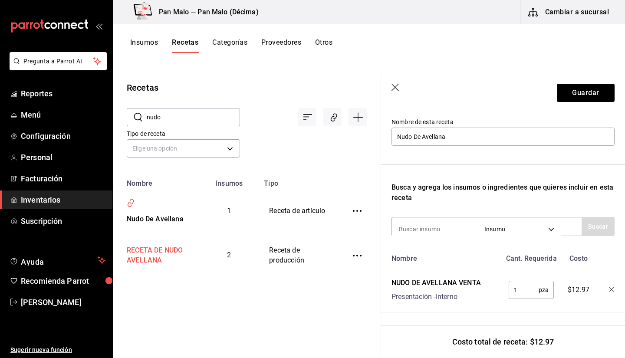
click at [166, 254] on div "RECETA DE NUDO AVELLANA" at bounding box center [156, 253] width 66 height 23
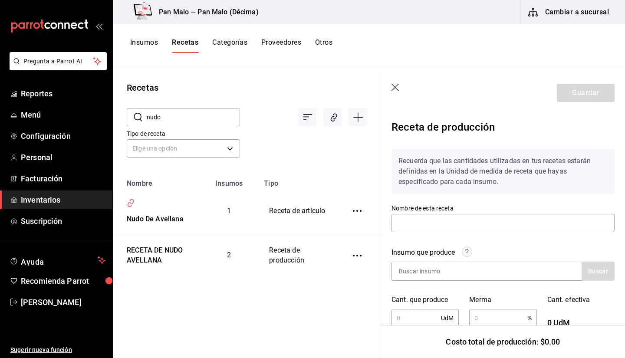
type input "RECETA DE NUDO AVELLANA"
type input "1"
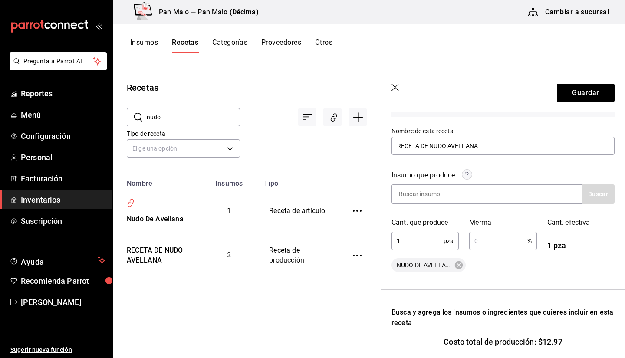
scroll to position [66, 0]
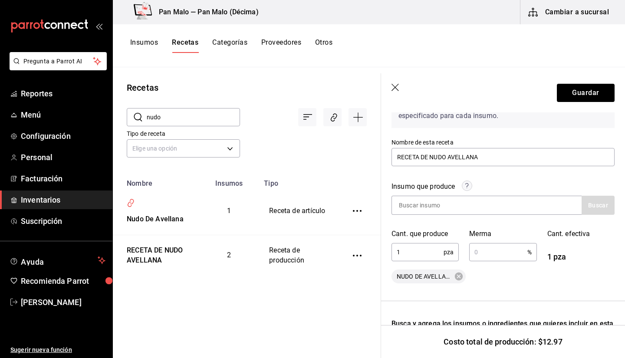
click at [391, 91] on header "Guardar" at bounding box center [503, 92] width 244 height 39
click at [398, 89] on icon "button" at bounding box center [395, 88] width 9 height 9
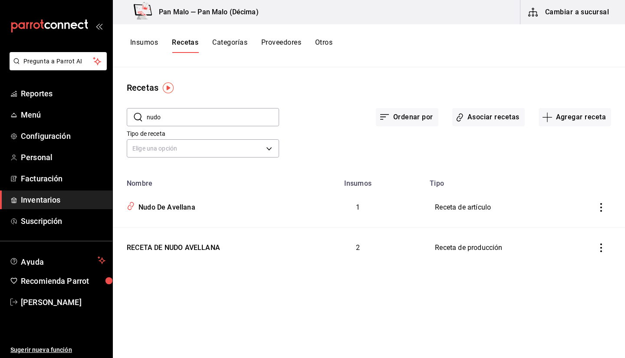
click at [235, 124] on input "nudo" at bounding box center [213, 116] width 132 height 17
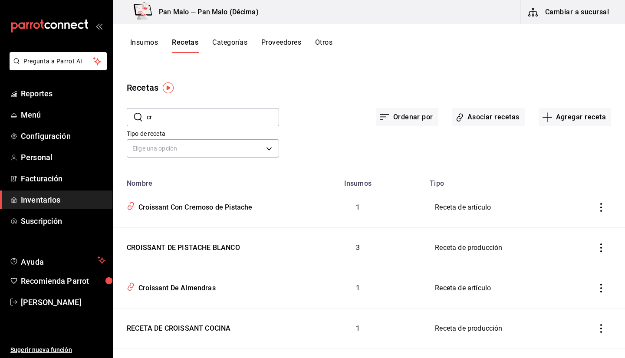
type input "c"
type input "b"
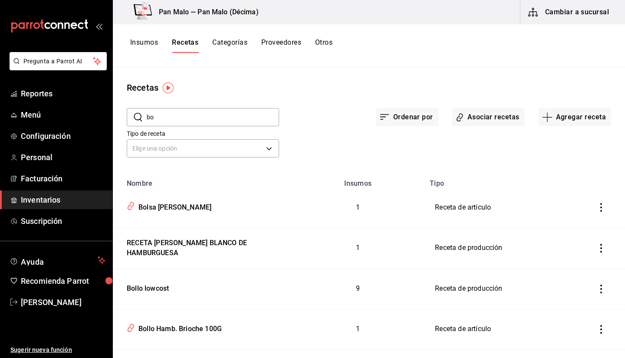
type input "b"
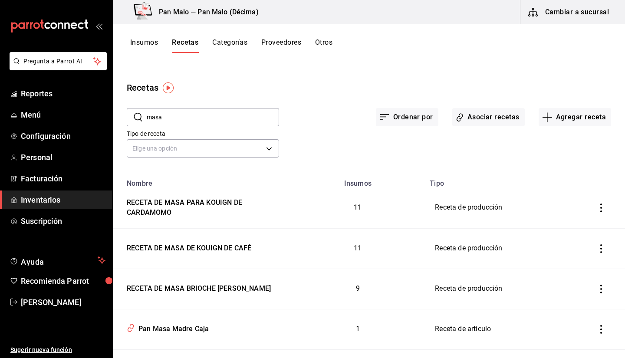
click at [216, 118] on input "masa" at bounding box center [213, 116] width 132 height 17
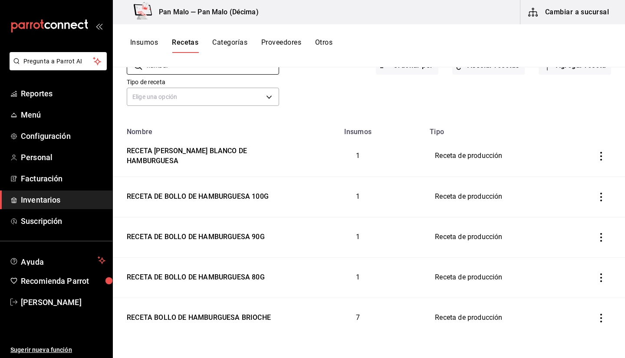
scroll to position [55, 0]
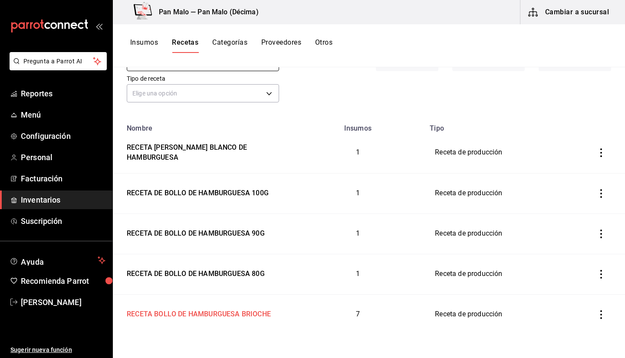
type input "hambur"
click at [240, 318] on div "RECETA BOLLO DE HAMBURGUESA BRIOCHE" at bounding box center [196, 312] width 147 height 13
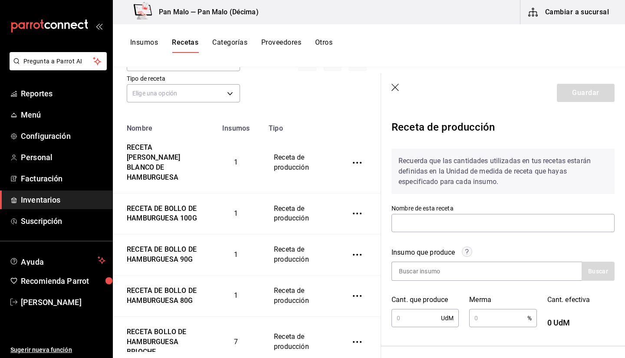
type input "RECETA BOLLO DE HAMBURGUESA BRIOCHE"
type input "1"
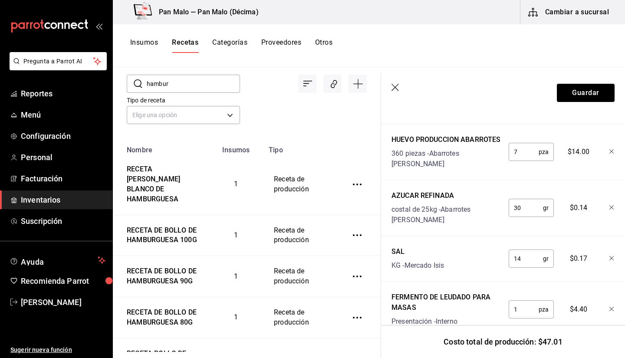
scroll to position [33, 0]
click at [160, 236] on div "RECETA DE BOLLO DE HAMBURGUESA 100G" at bounding box center [160, 234] width 75 height 23
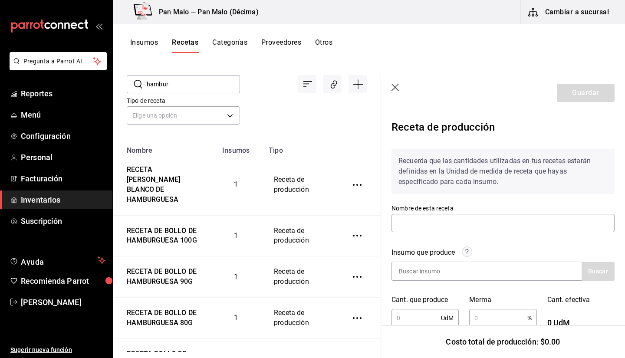
type input "RECETA DE BOLLO DE HAMBURGUESA 100G"
type input "1"
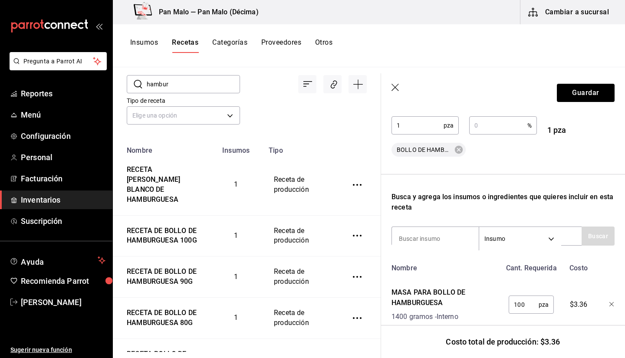
scroll to position [219, 0]
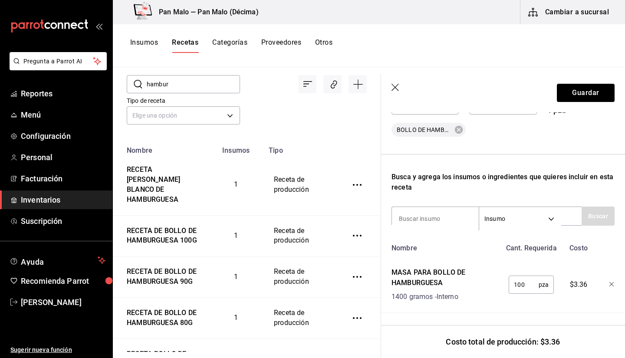
click at [521, 285] on input "100" at bounding box center [523, 284] width 30 height 17
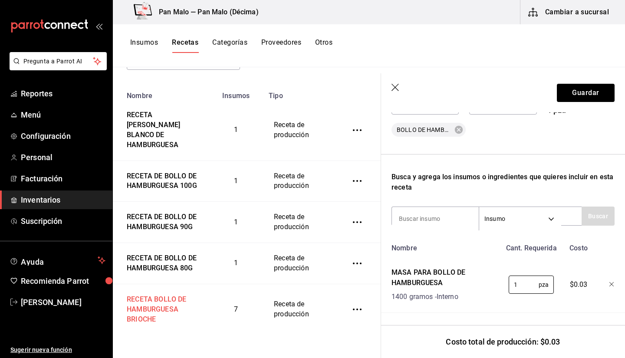
type input "1"
click at [161, 293] on div "RECETA BOLLO DE HAMBURGUESA BRIOCHE" at bounding box center [160, 307] width 75 height 33
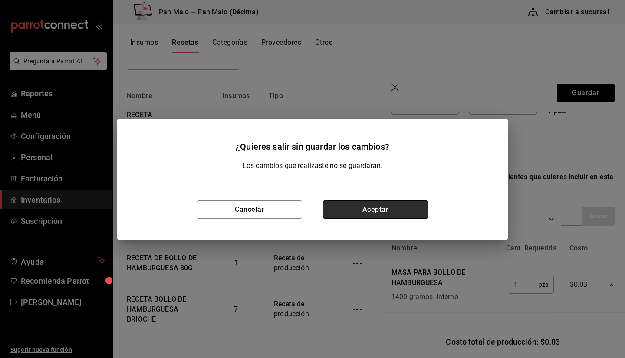
click at [367, 217] on button "Aceptar" at bounding box center [375, 209] width 105 height 18
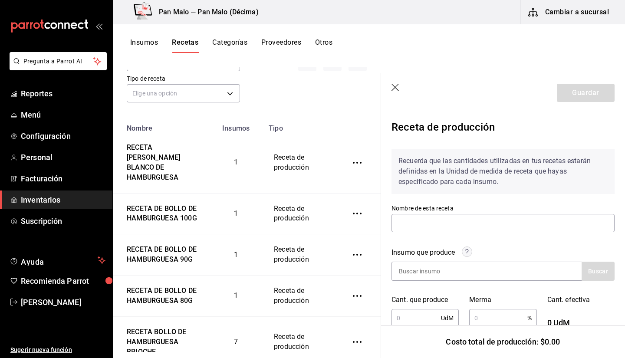
type input "RECETA BOLLO DE HAMBURGUESA BRIOCHE"
type input "1"
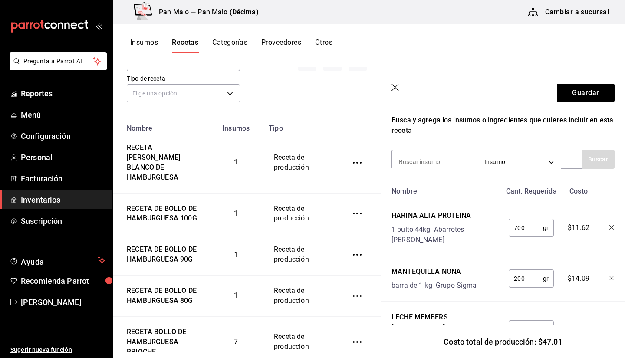
scroll to position [271, 0]
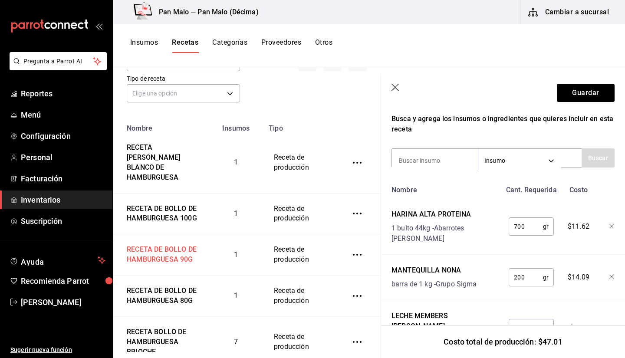
click at [175, 244] on div "RECETA DE BOLLO DE HAMBURGUESA 90G" at bounding box center [160, 252] width 75 height 23
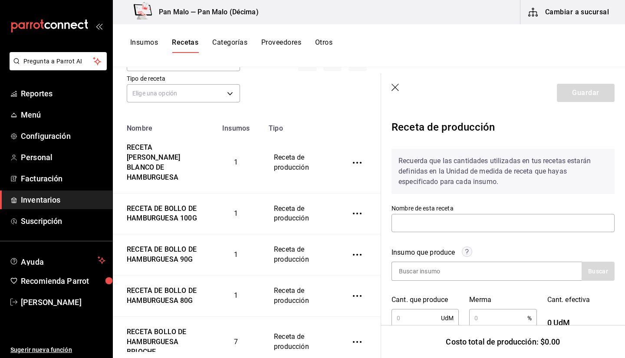
type input "RECETA DE BOLLO DE HAMBURGUESA 90G"
type input "1"
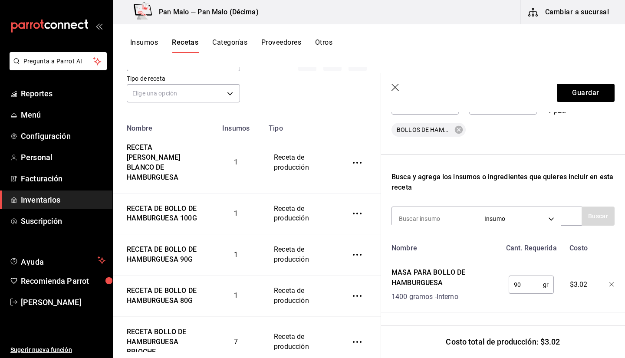
scroll to position [219, 0]
click at [139, 206] on div "RECETA DE BOLLO DE HAMBURGUESA 100G" at bounding box center [160, 211] width 75 height 23
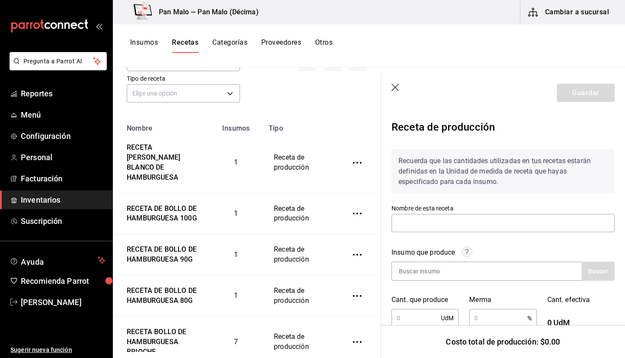
type input "RECETA DE BOLLO DE HAMBURGUESA 100G"
type input "1"
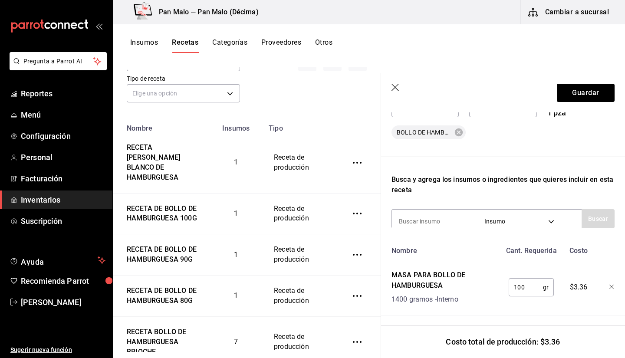
scroll to position [219, 0]
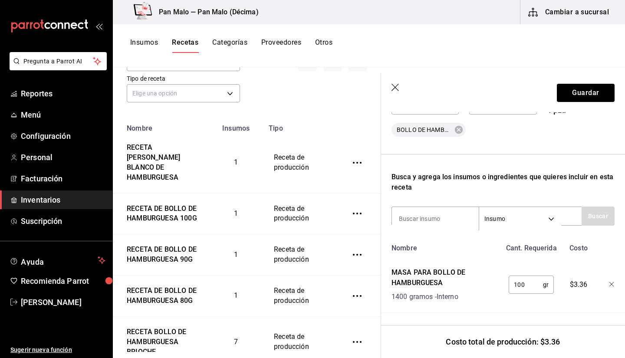
drag, startPoint x: 446, startPoint y: 126, endPoint x: 507, endPoint y: 102, distance: 65.7
click at [507, 102] on header "Guardar" at bounding box center [503, 92] width 244 height 39
click at [564, 98] on button "Guardar" at bounding box center [586, 93] width 58 height 18
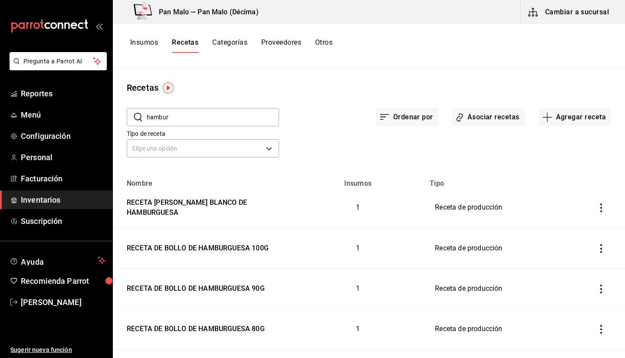
click at [187, 113] on input "hambur" at bounding box center [213, 116] width 132 height 17
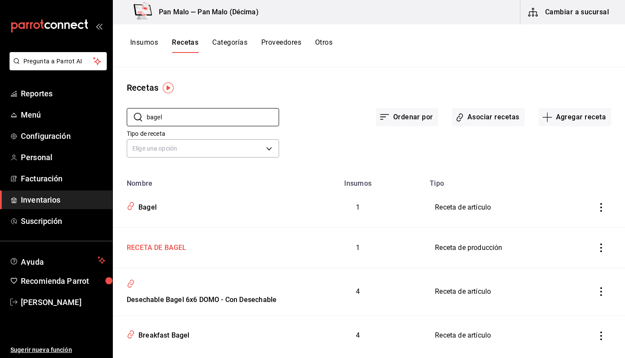
type input "bagel"
click at [179, 247] on div "RECETA DE BAGEL" at bounding box center [154, 245] width 63 height 13
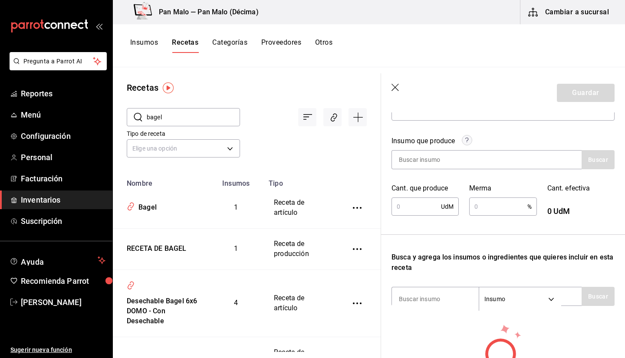
scroll to position [126, 0]
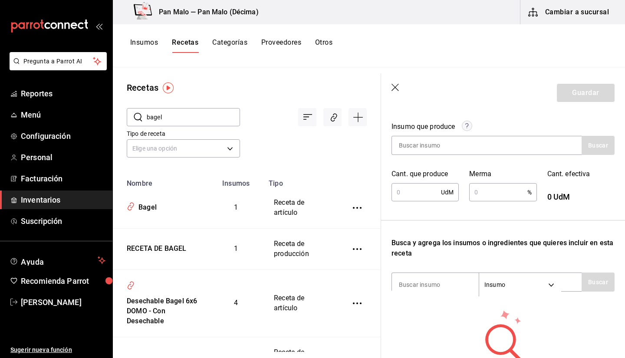
type input "RECETA DE BAGEL"
type input "1"
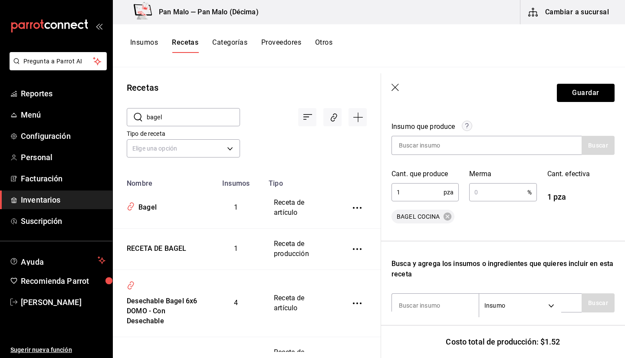
scroll to position [209, 0]
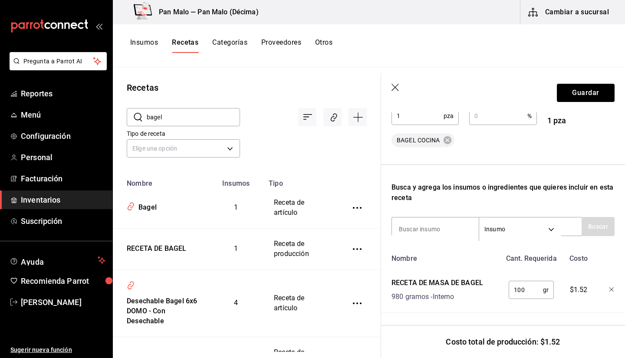
click at [398, 86] on icon "button" at bounding box center [395, 88] width 9 height 9
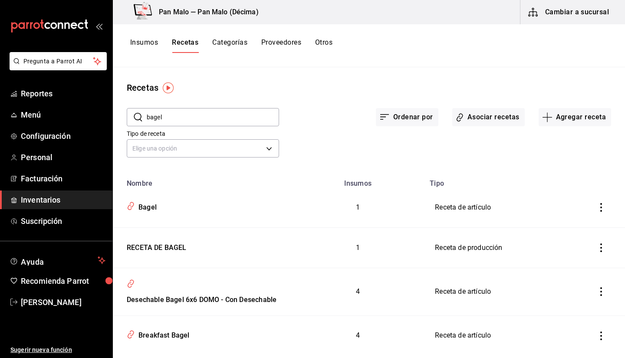
click at [239, 109] on input "bagel" at bounding box center [213, 116] width 132 height 17
click at [233, 114] on input "bagel" at bounding box center [213, 116] width 132 height 17
click at [229, 119] on input "bagel" at bounding box center [213, 116] width 132 height 17
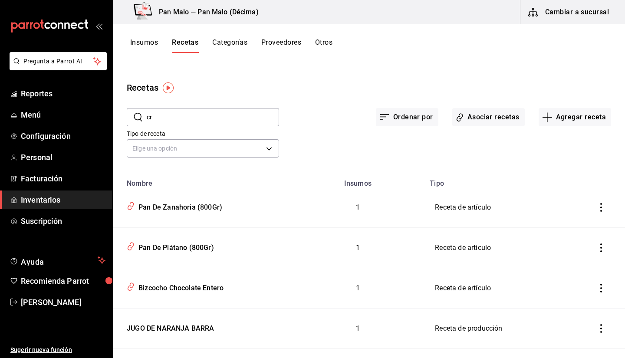
type input "c"
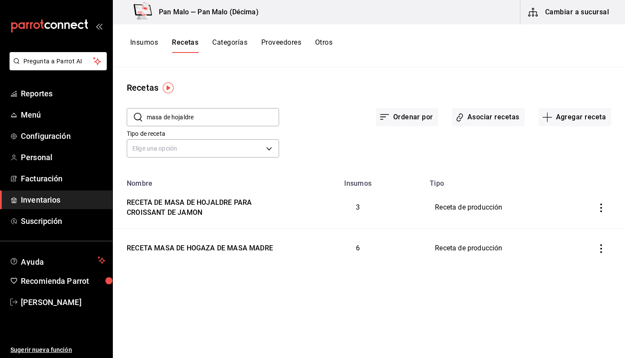
type input "masa de hojaldre"
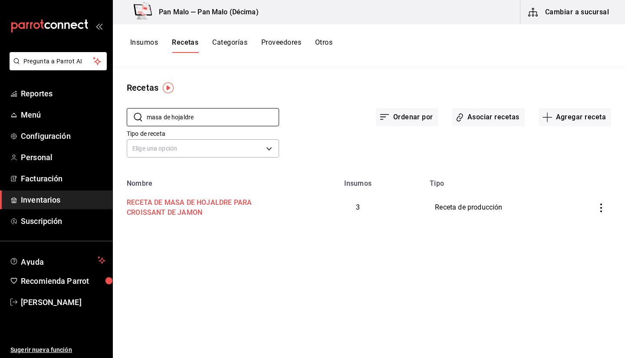
click at [239, 208] on div "RECETA DE MASA DE HOJALDRE PARA CROISSANT DE JAMON" at bounding box center [201, 205] width 157 height 23
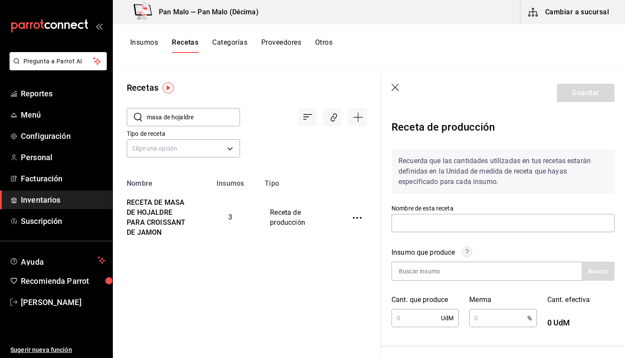
type input "RECETA DE MASA DE HOJALDRE PARA CROISSANT DE JAMON"
type input "18"
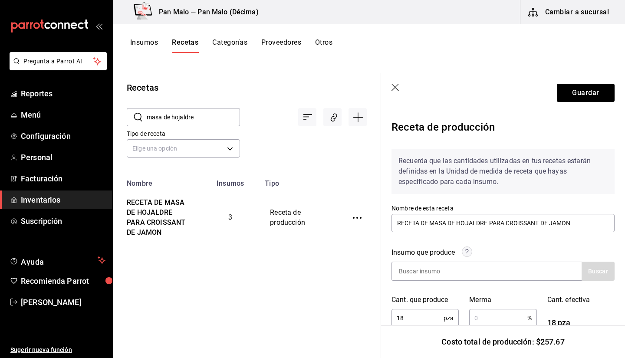
click at [224, 116] on input "masa de hojaldre" at bounding box center [193, 116] width 93 height 17
type input "masa de c"
